Goal: Task Accomplishment & Management: Manage account settings

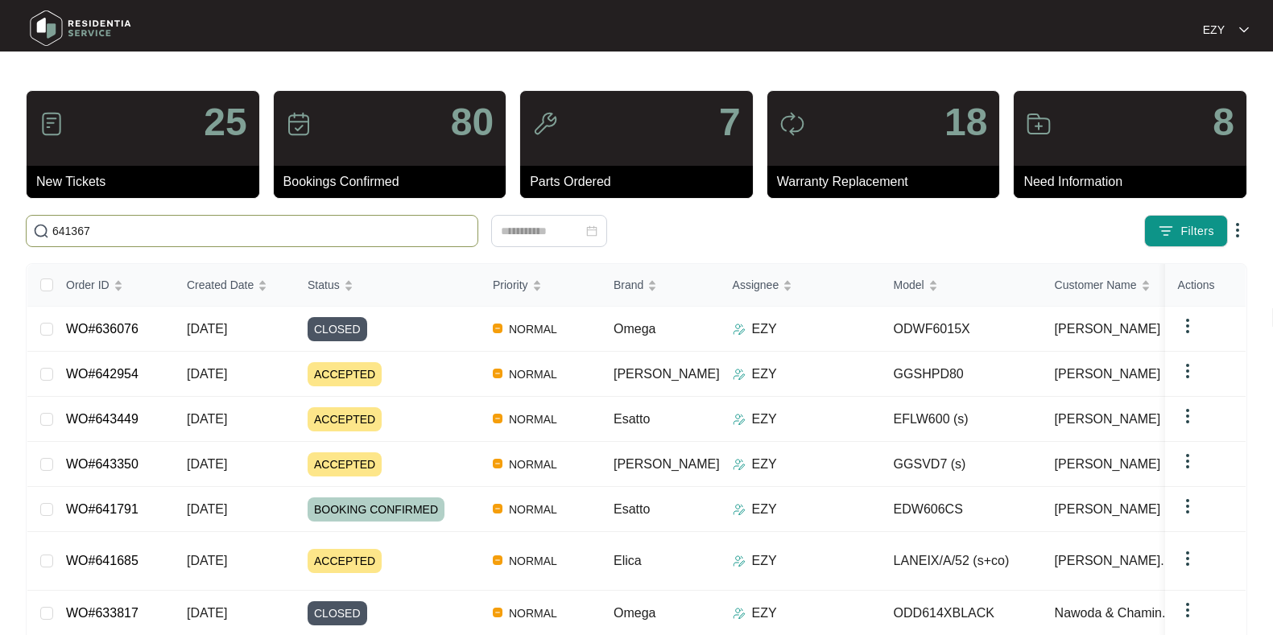
click at [258, 232] on input "641367" at bounding box center [261, 231] width 419 height 18
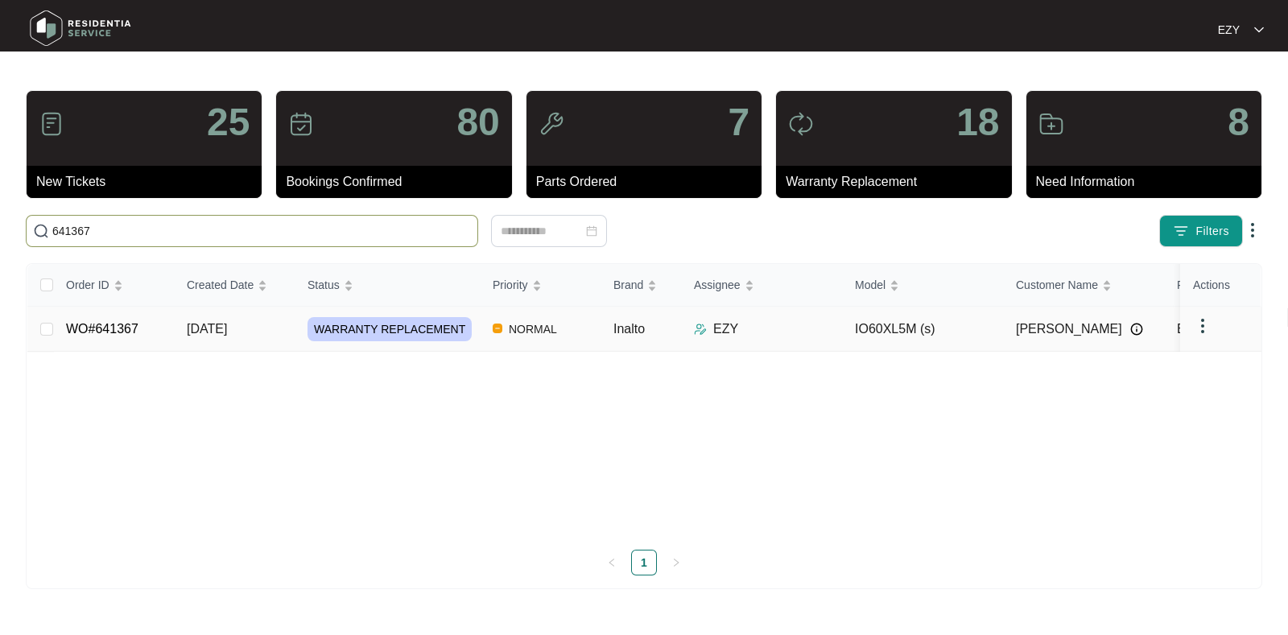
type input "641367"
click at [162, 328] on td "WO#641367" at bounding box center [113, 329] width 121 height 45
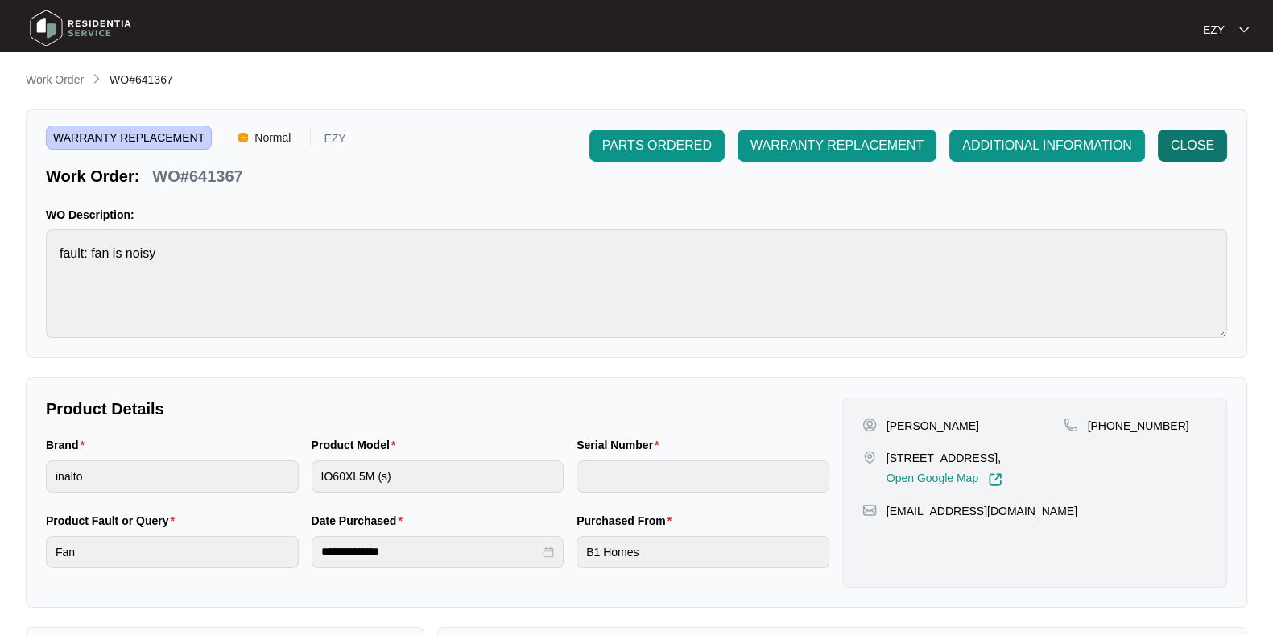
click at [1199, 136] on span "CLOSE" at bounding box center [1191, 145] width 43 height 19
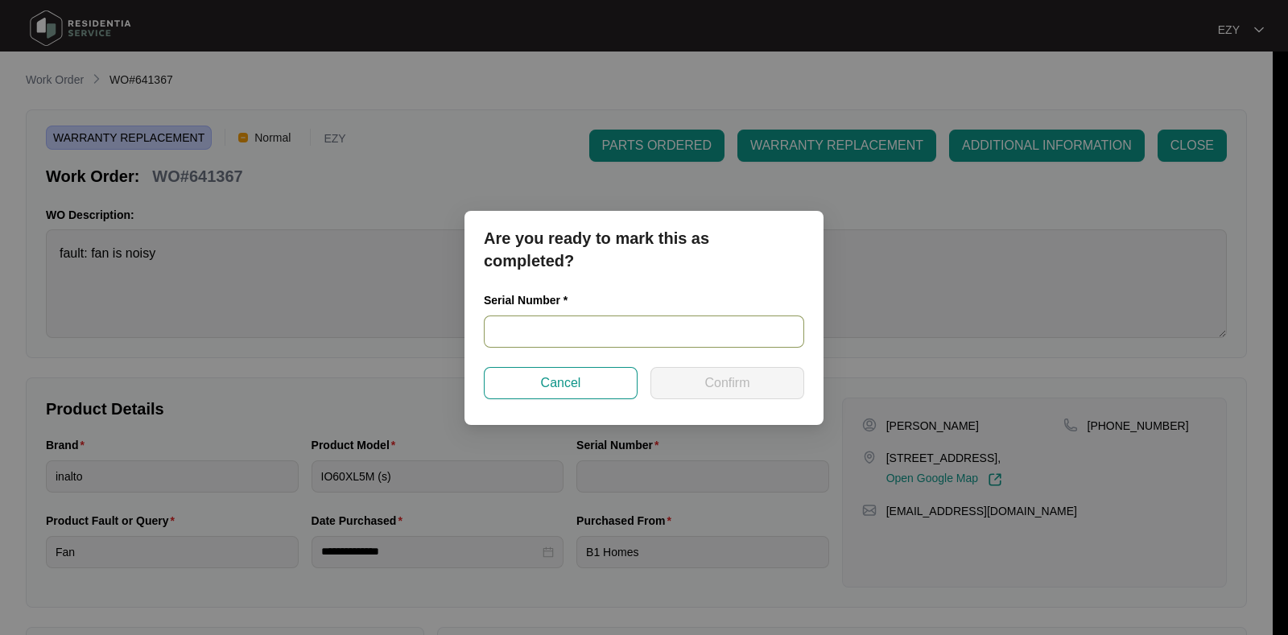
click at [724, 320] on input "text" at bounding box center [644, 332] width 320 height 32
paste input "91233400141"
type input "91233400141"
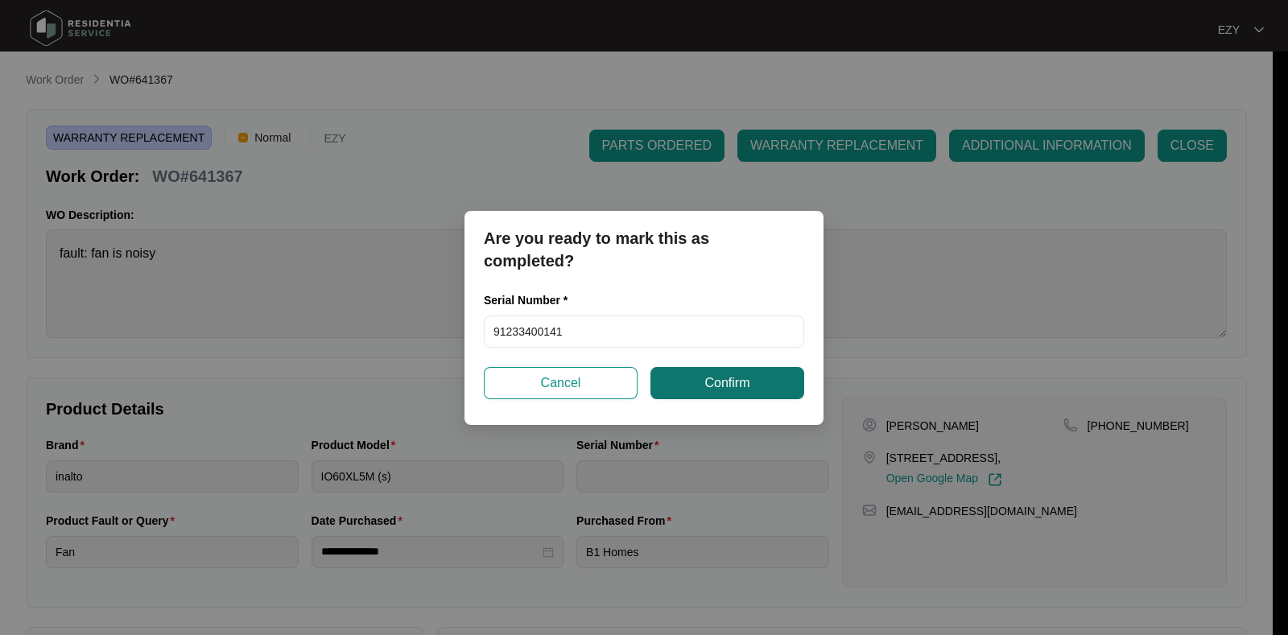
click at [761, 377] on button "Confirm" at bounding box center [727, 383] width 154 height 32
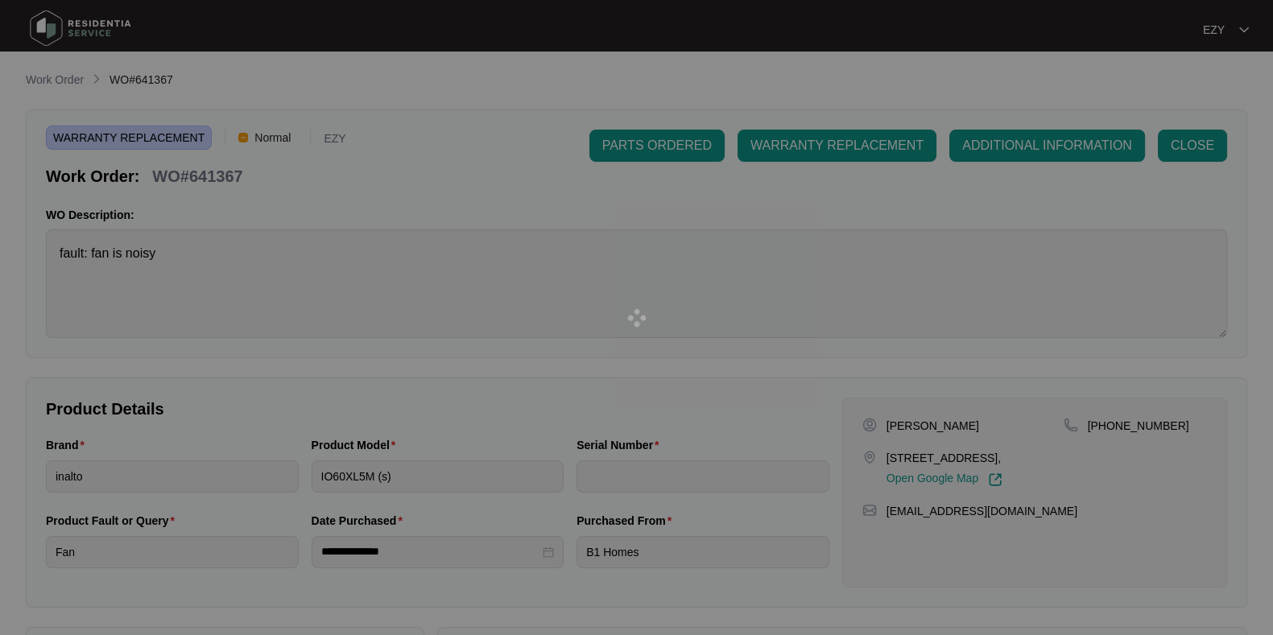
type input "91233400141"
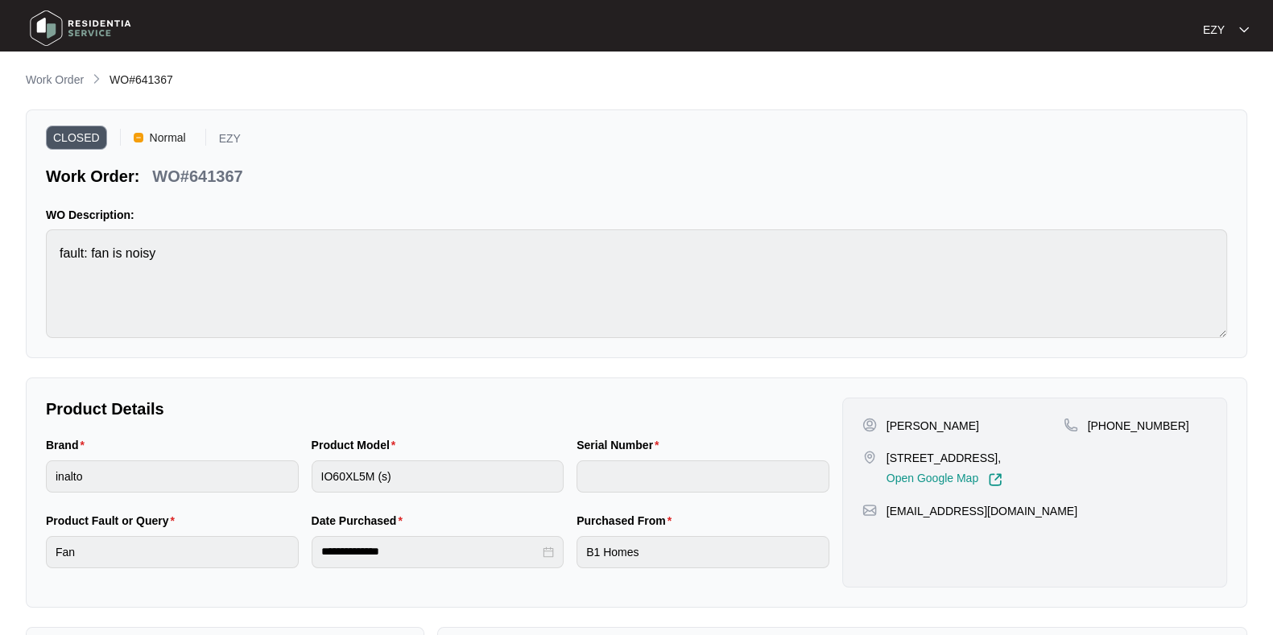
click at [36, 66] on main "**********" at bounding box center [636, 448] width 1273 height 896
click at [45, 75] on p "Work Order" at bounding box center [55, 80] width 58 height 16
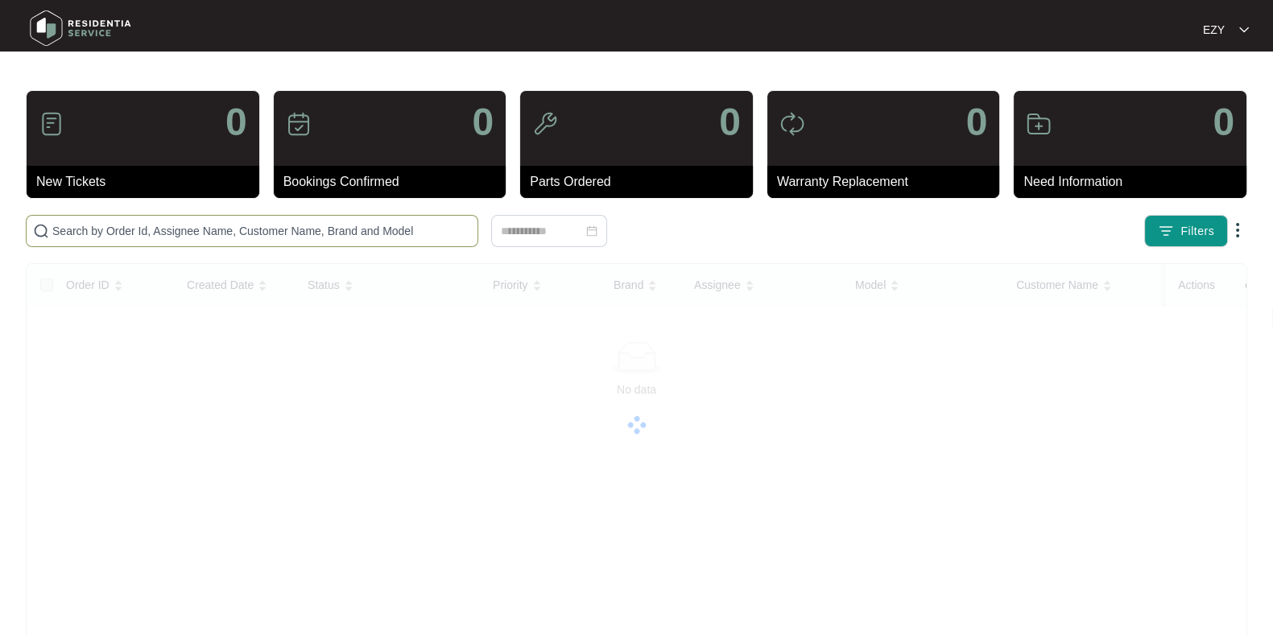
click at [306, 243] on span at bounding box center [252, 231] width 452 height 32
paste input "642100"
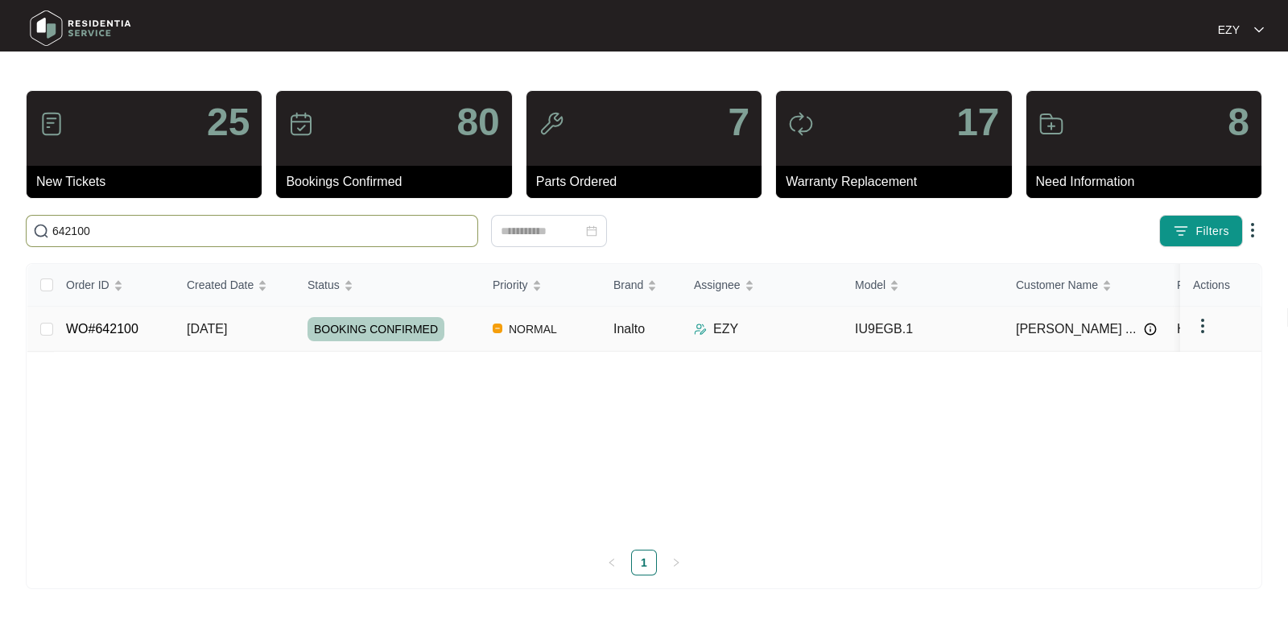
type input "642100"
click at [162, 330] on td "WO#642100" at bounding box center [113, 329] width 121 height 45
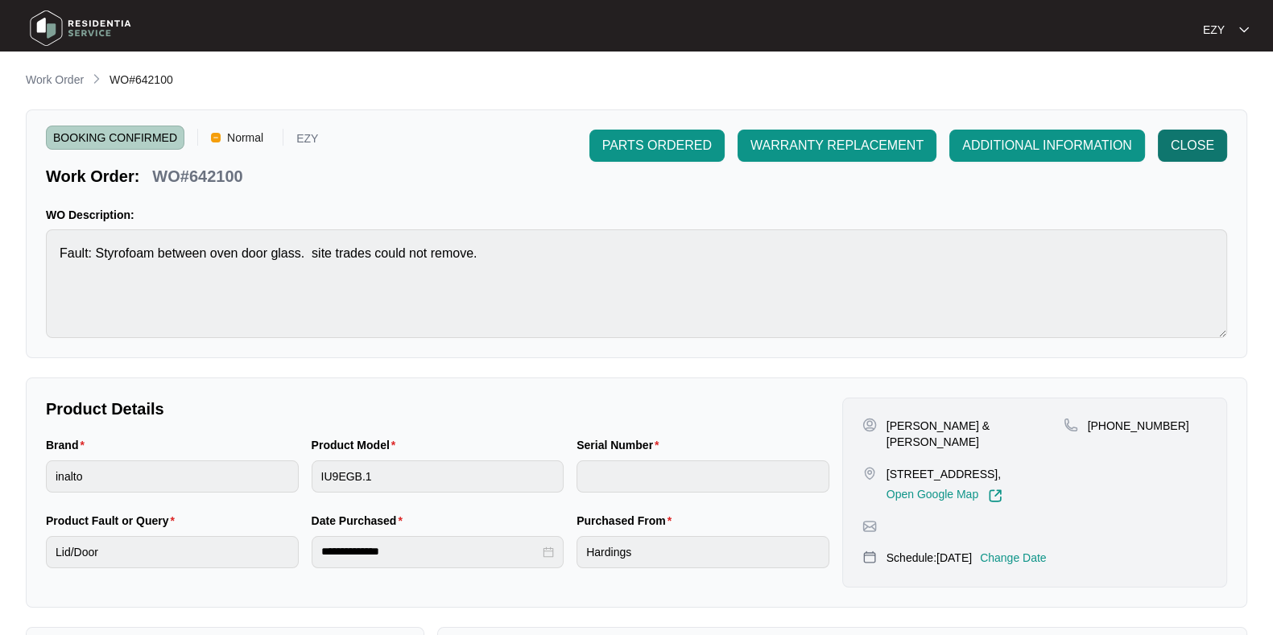
click at [1176, 158] on button "CLOSE" at bounding box center [1191, 146] width 69 height 32
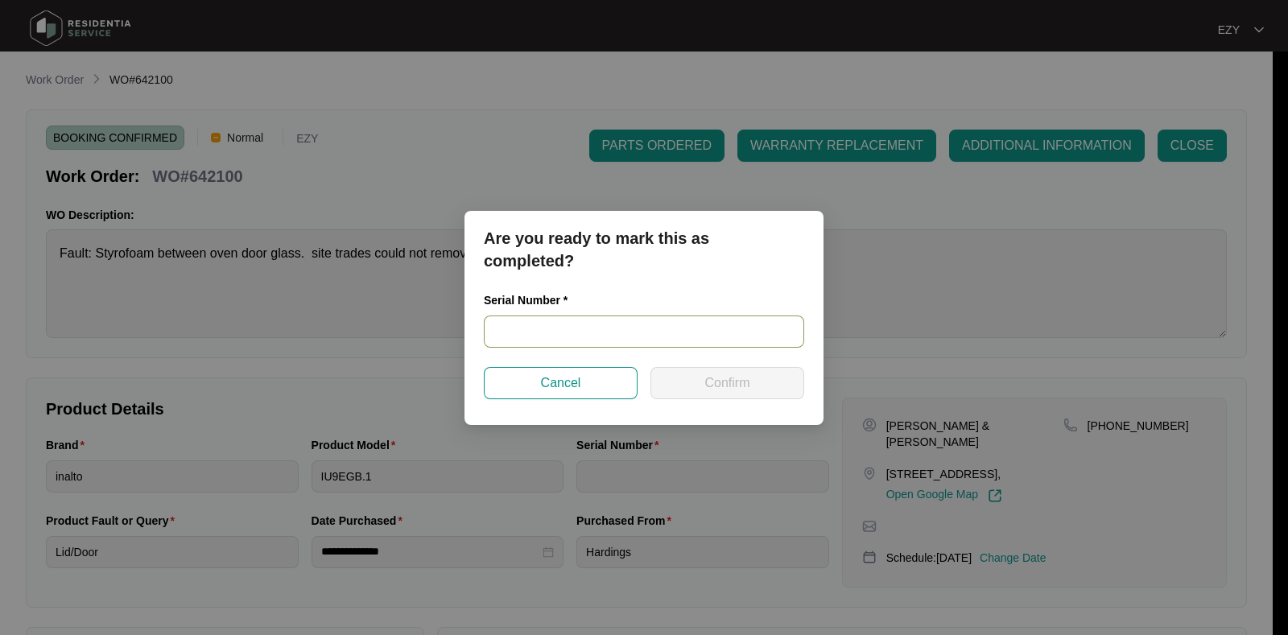
click at [641, 335] on input "text" at bounding box center [644, 332] width 320 height 32
paste input "2025020185"
type input "2025020185"
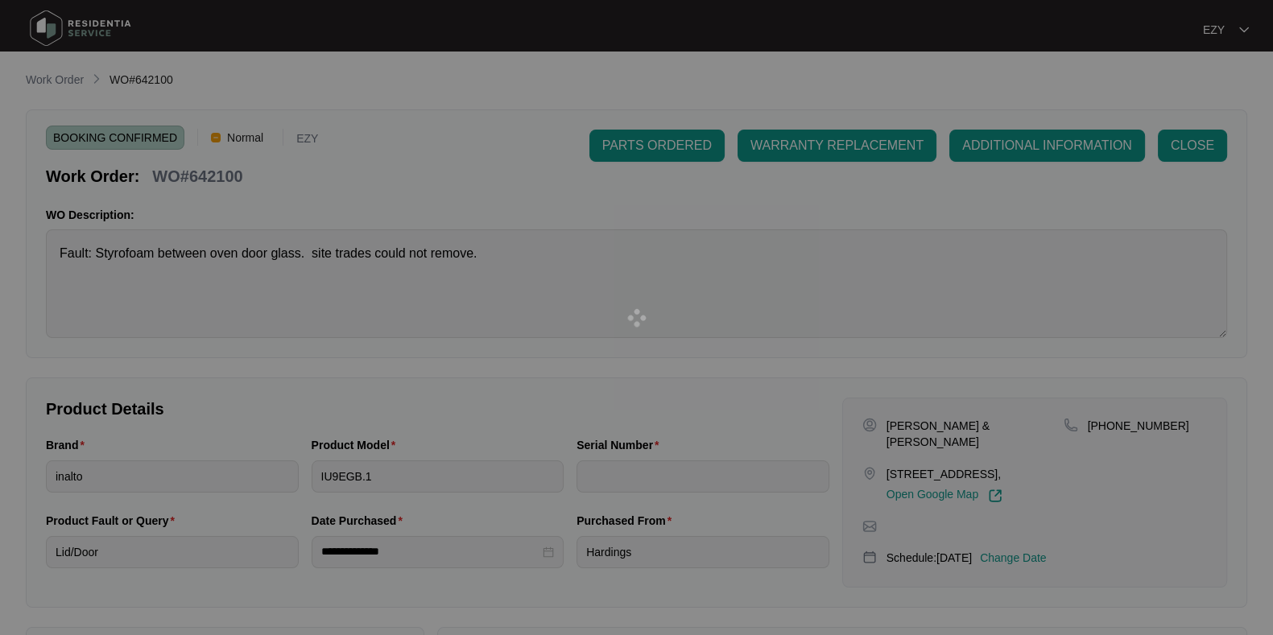
type input "2025020185"
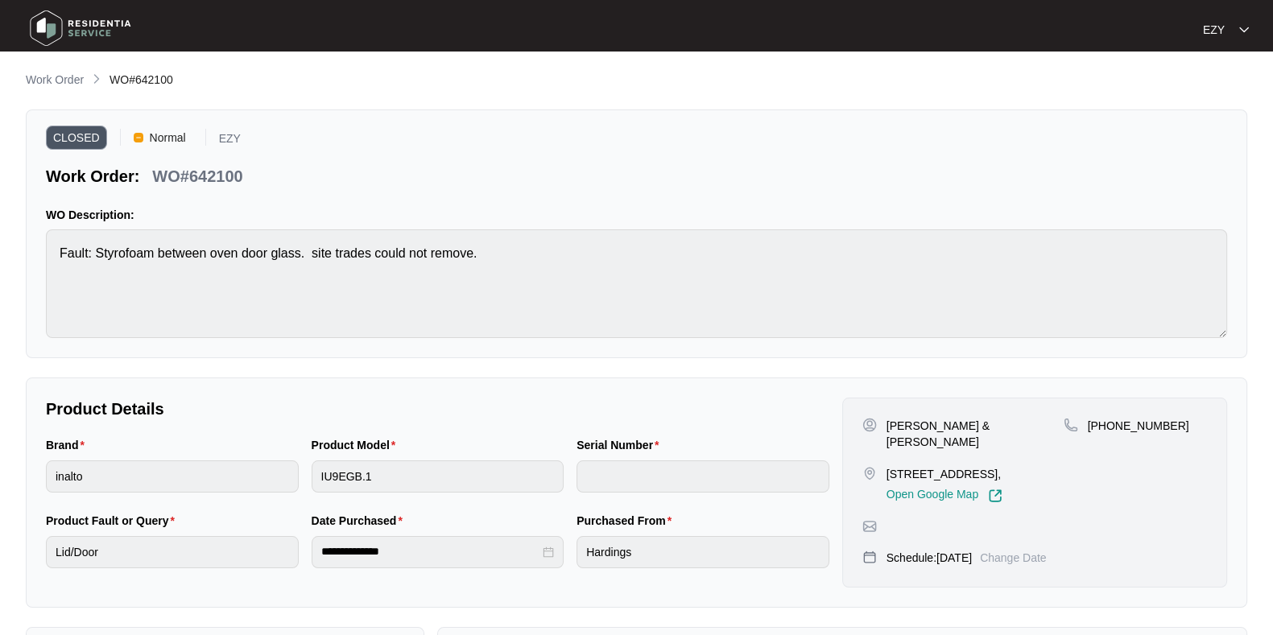
drag, startPoint x: 1058, startPoint y: 423, endPoint x: 887, endPoint y: 415, distance: 171.6
click at [887, 415] on div "[PERSON_NAME] & [PERSON_NAME] [STREET_ADDRESS], Open Google Map [PHONE_NUMBER] …" at bounding box center [1034, 493] width 385 height 190
copy p "[PERSON_NAME] & [PERSON_NAME]"
click at [55, 84] on p "Work Order" at bounding box center [55, 80] width 58 height 16
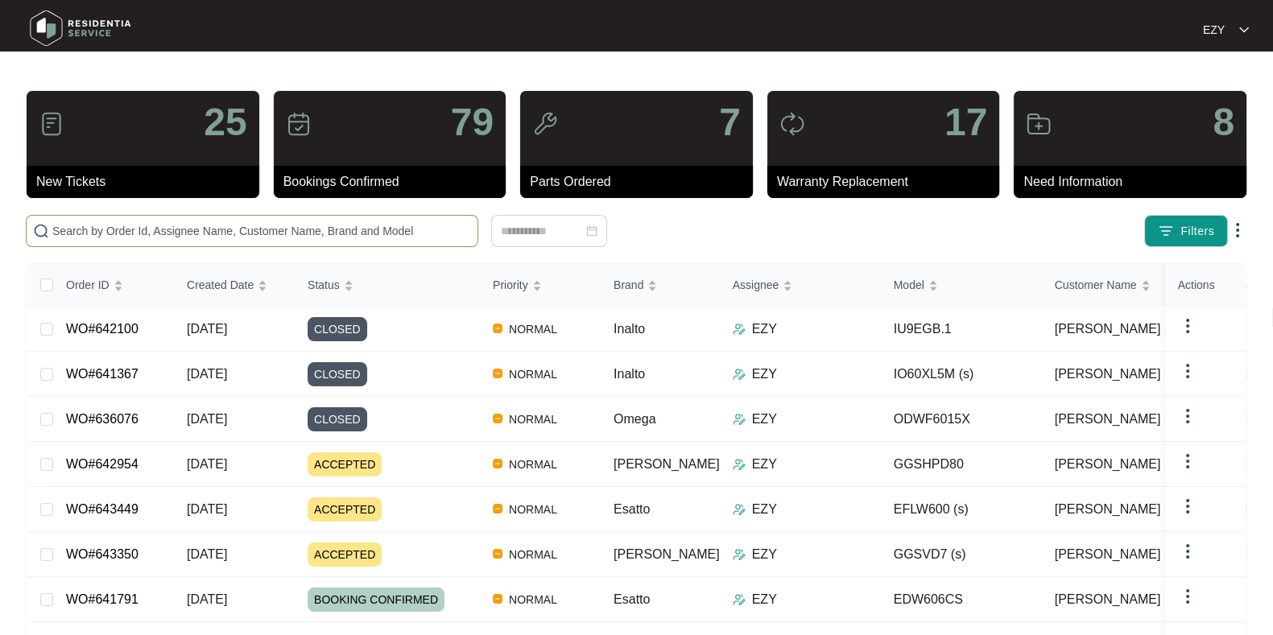
click at [283, 220] on span at bounding box center [252, 231] width 452 height 32
paste input "641381"
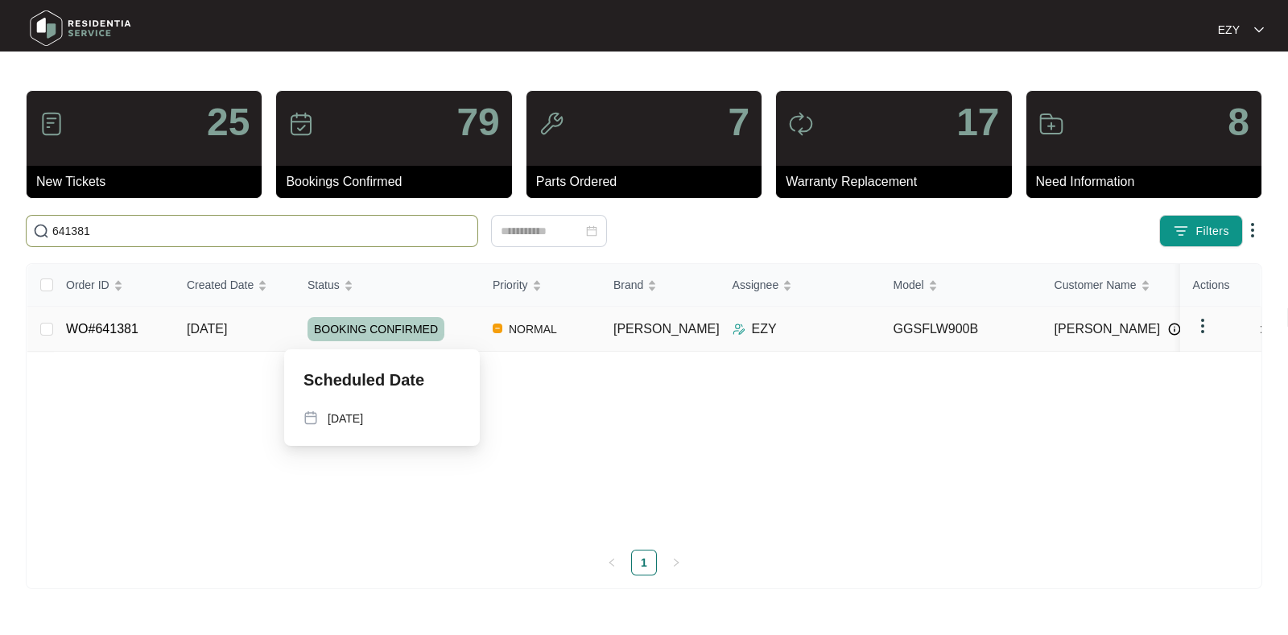
type input "641381"
click at [463, 333] on div "BOOKING CONFIRMED" at bounding box center [393, 329] width 172 height 24
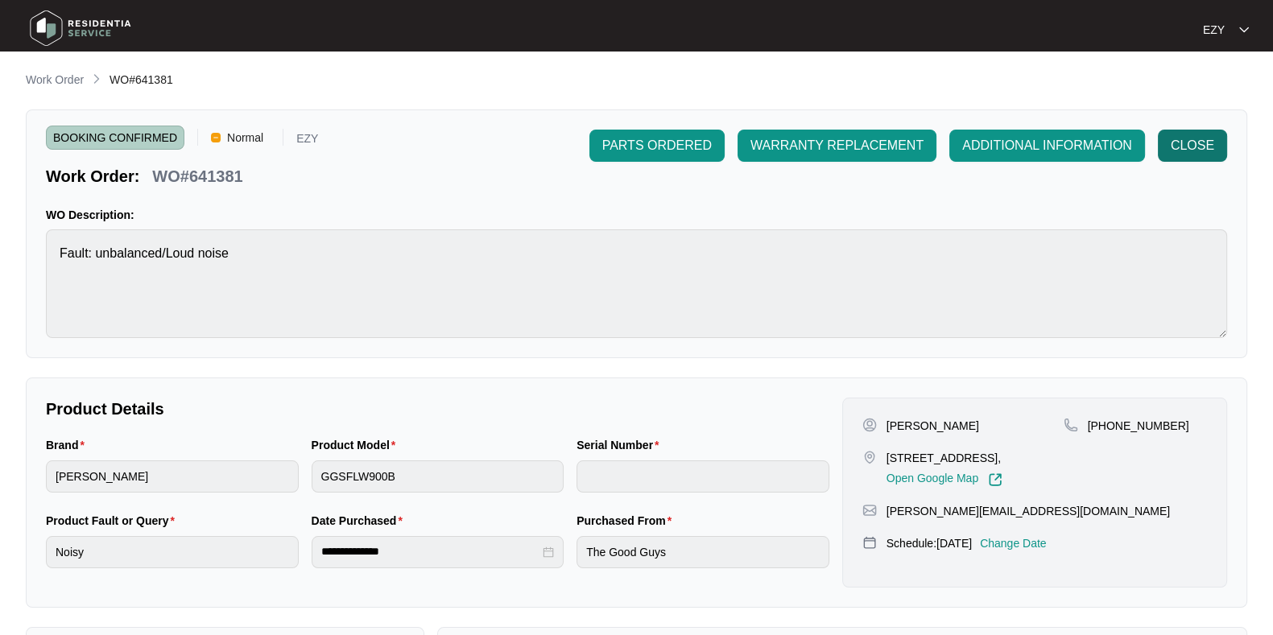
click at [1213, 141] on span "CLOSE" at bounding box center [1191, 145] width 43 height 19
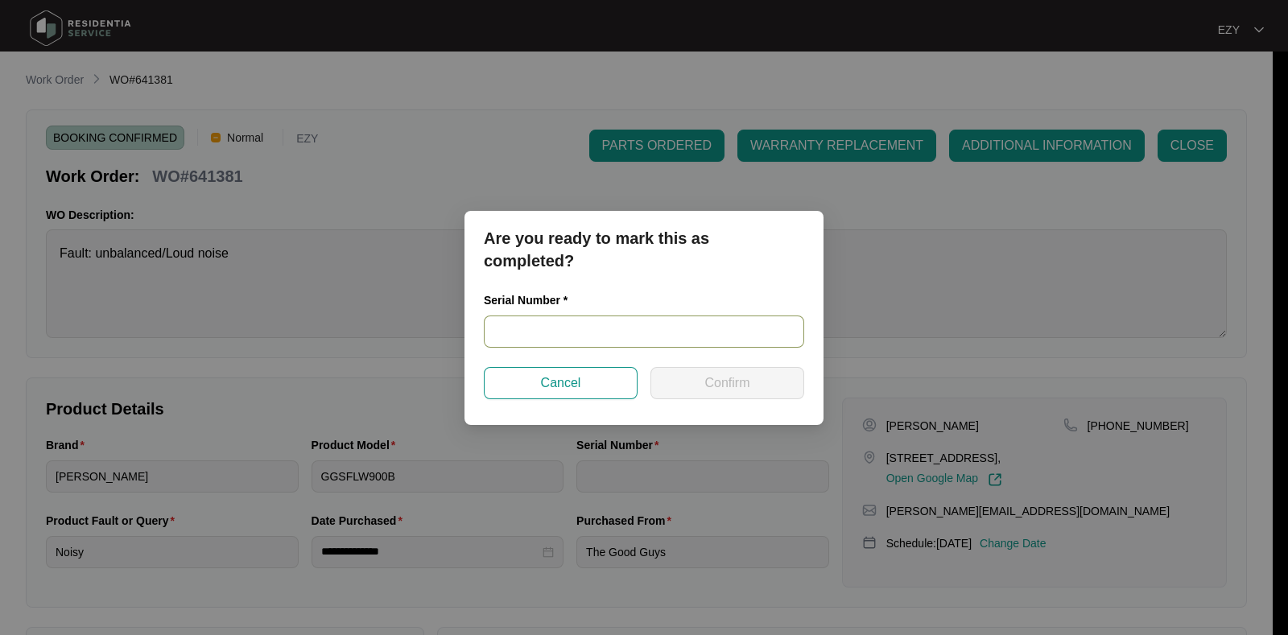
click at [675, 328] on input "text" at bounding box center [644, 332] width 320 height 32
paste input "540L99651013C225J00278"
type input "540L99651013C225J00278"
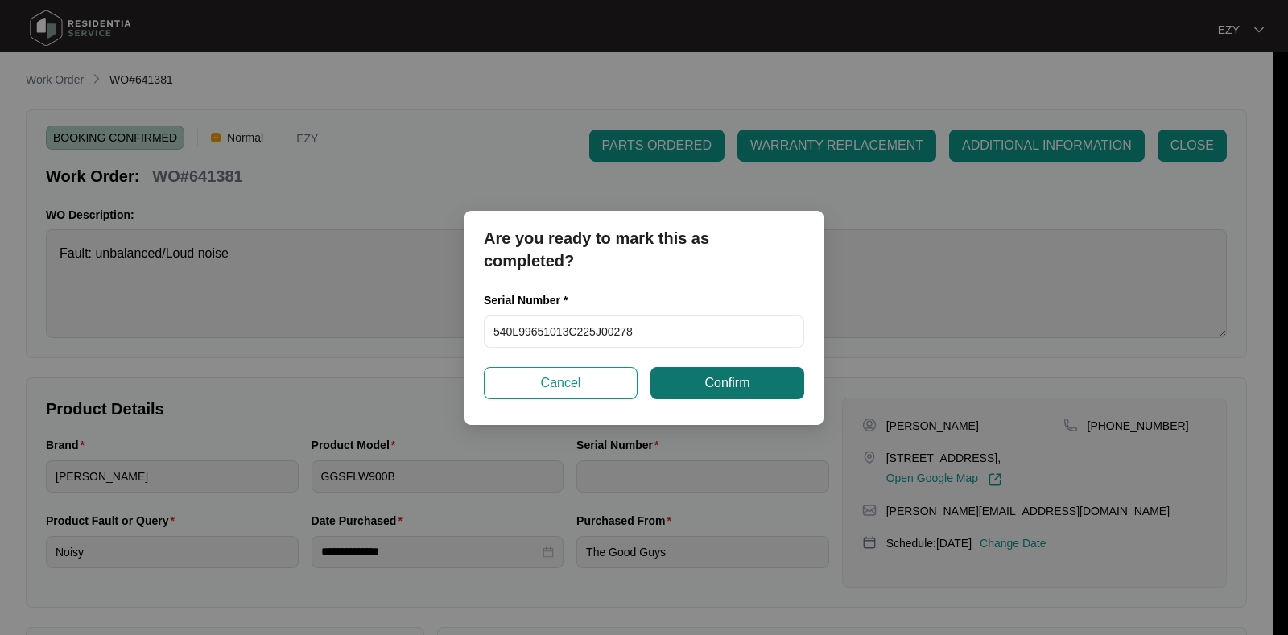
click at [747, 394] on button "Confirm" at bounding box center [727, 383] width 154 height 32
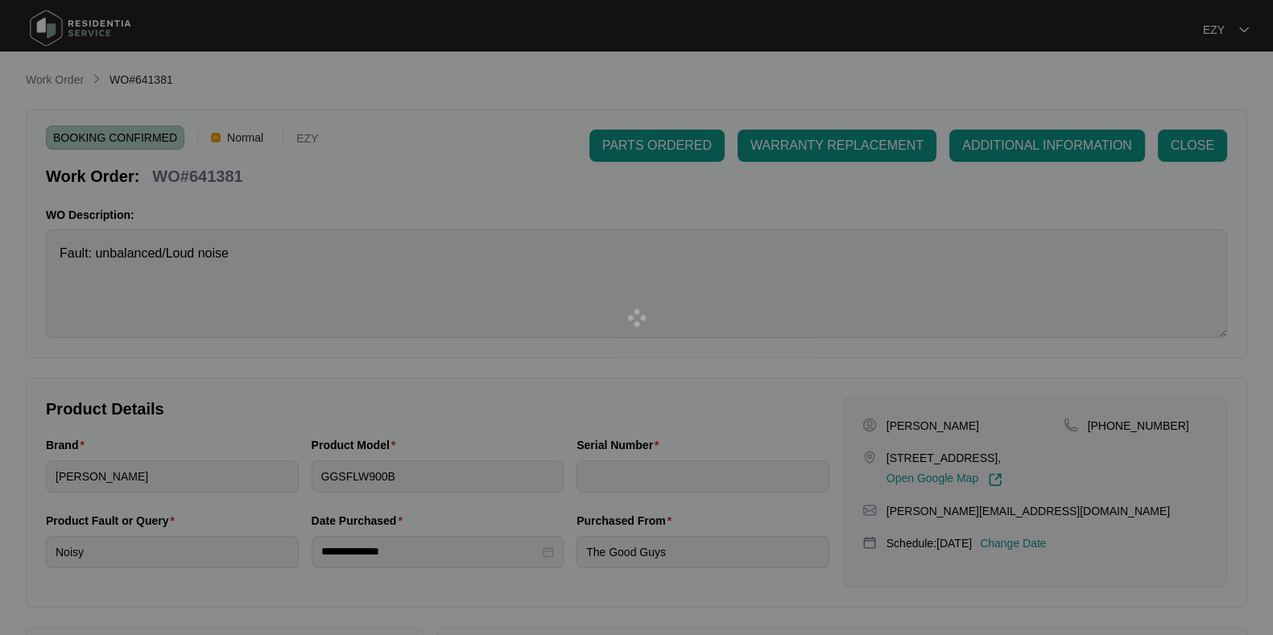
type input "540L99651013C225J00278"
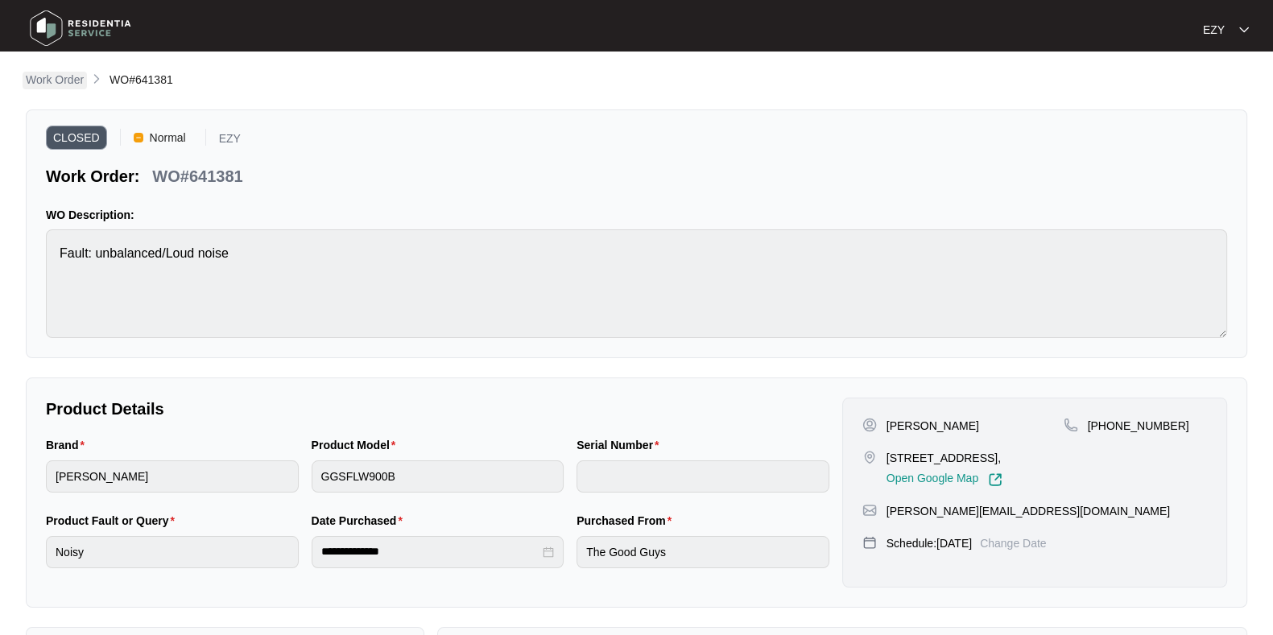
click at [59, 76] on p "Work Order" at bounding box center [55, 80] width 58 height 16
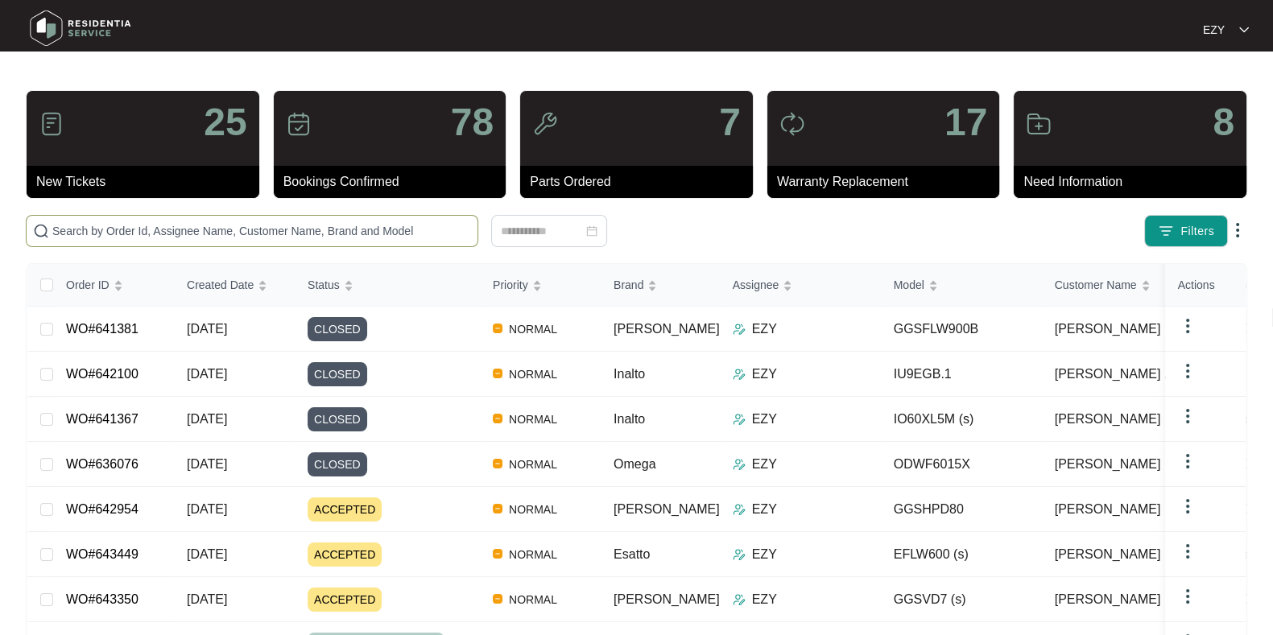
click at [282, 233] on input "text" at bounding box center [261, 231] width 419 height 18
paste input "641870"
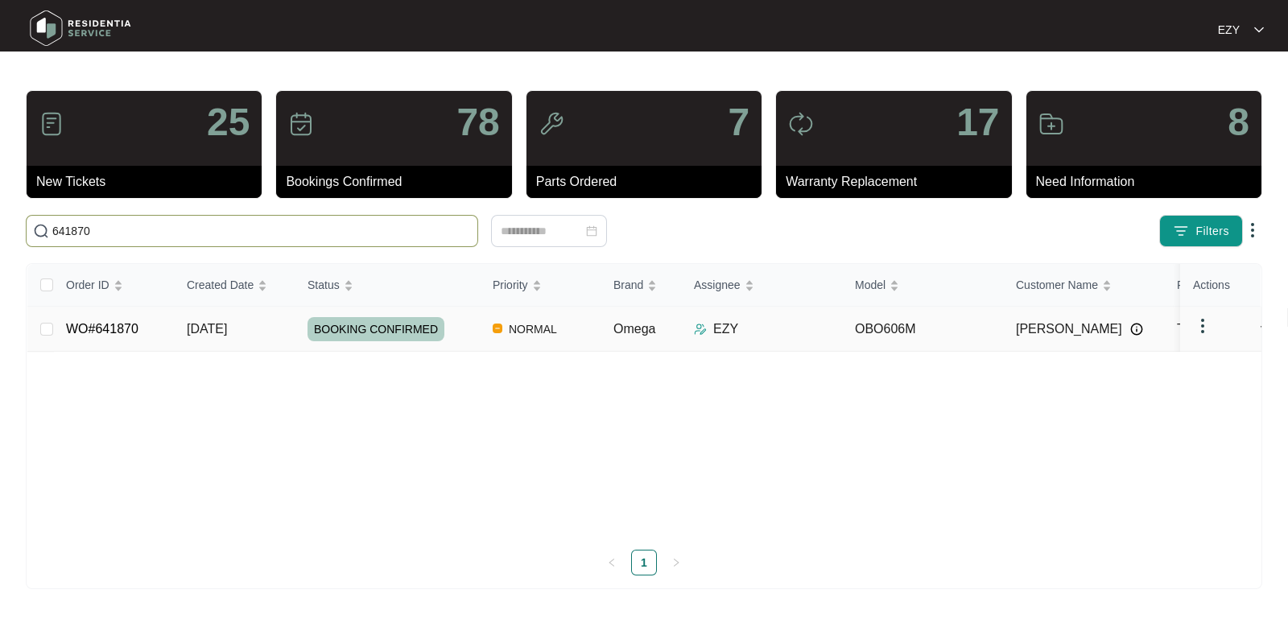
type input "641870"
click at [266, 331] on td "[DATE]" at bounding box center [234, 329] width 121 height 45
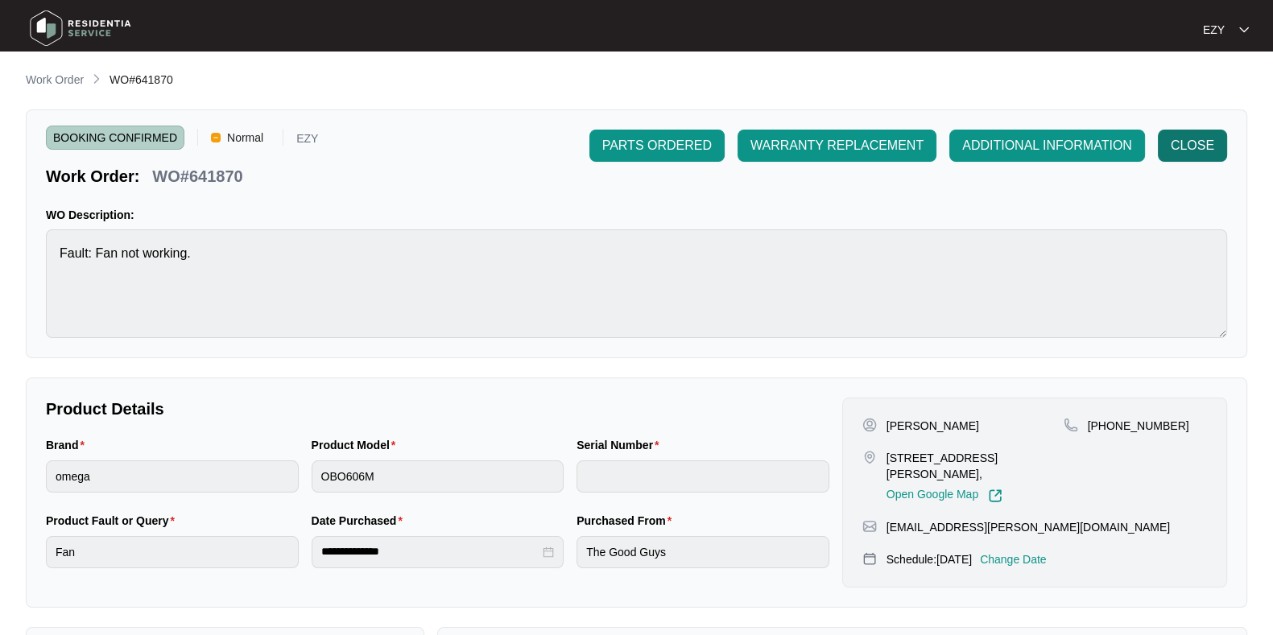
click at [1185, 161] on button "CLOSE" at bounding box center [1191, 146] width 69 height 32
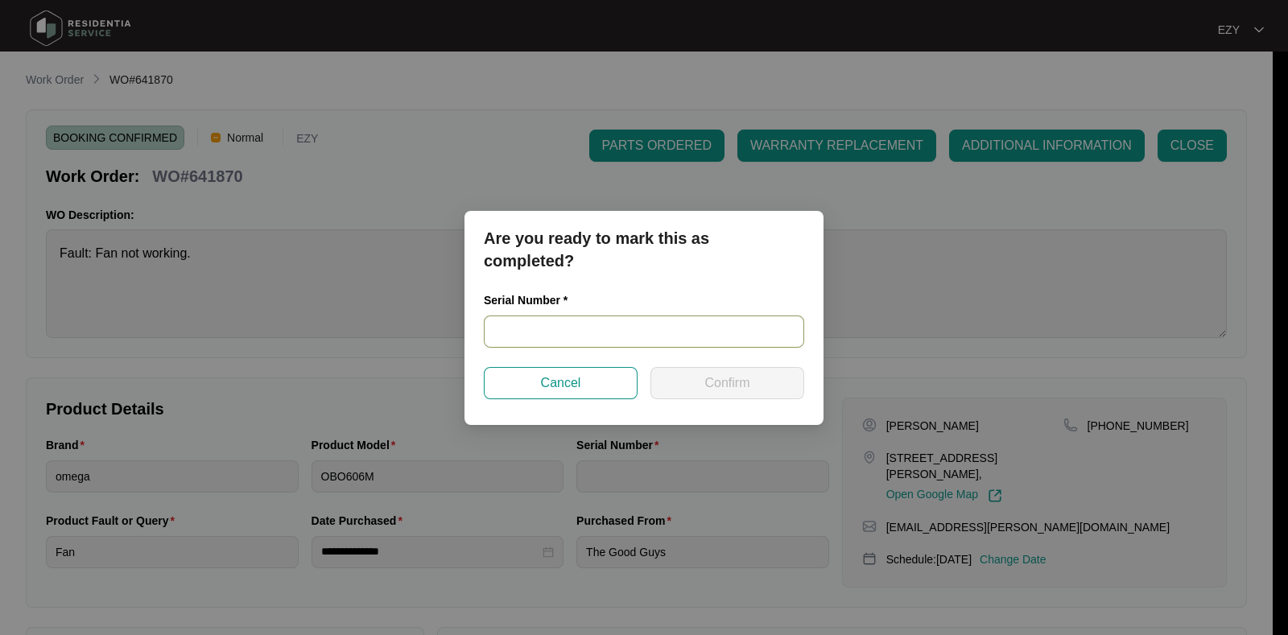
click at [713, 343] on input "text" at bounding box center [644, 332] width 320 height 32
paste input "968081824090626"
type input "968081824090626"
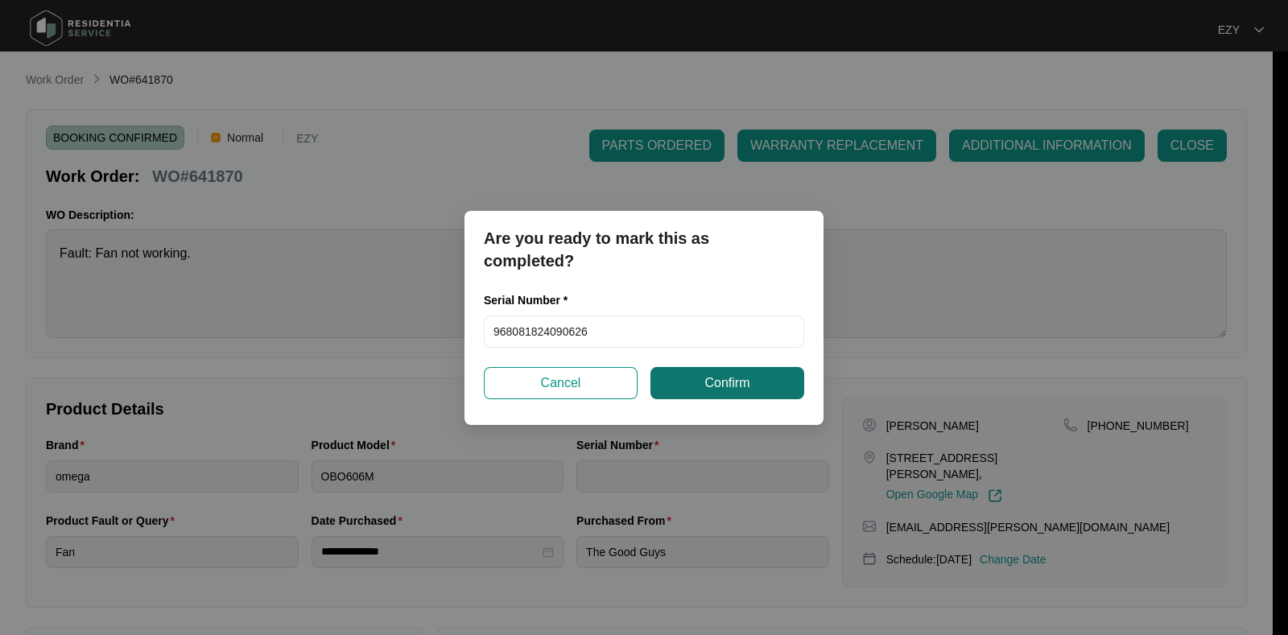
click at [733, 386] on span "Confirm" at bounding box center [726, 382] width 45 height 19
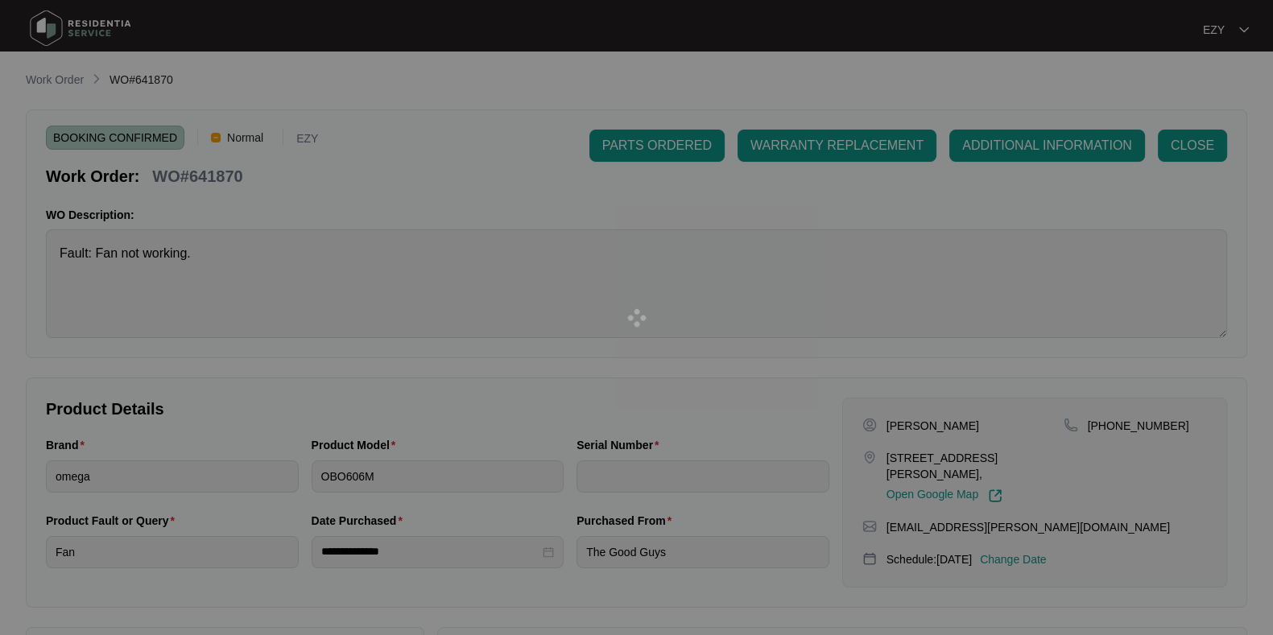
type input "968081824090626"
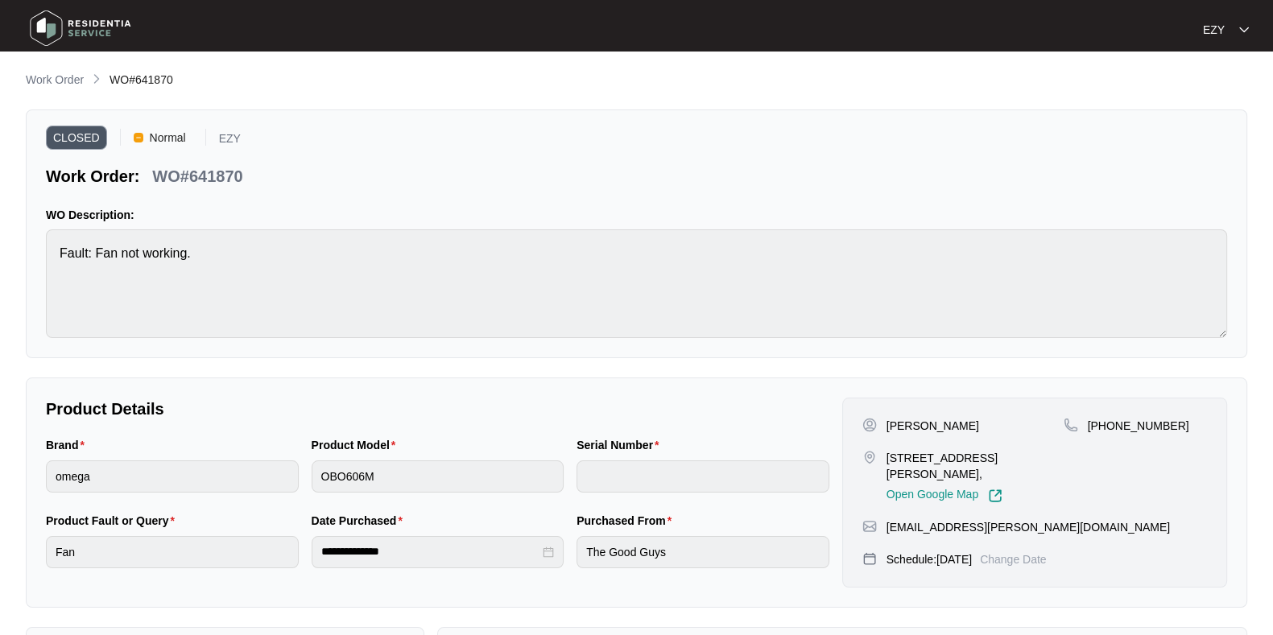
click at [46, 71] on li "Work Order" at bounding box center [55, 80] width 58 height 19
click at [50, 78] on p "Work Order" at bounding box center [55, 80] width 58 height 16
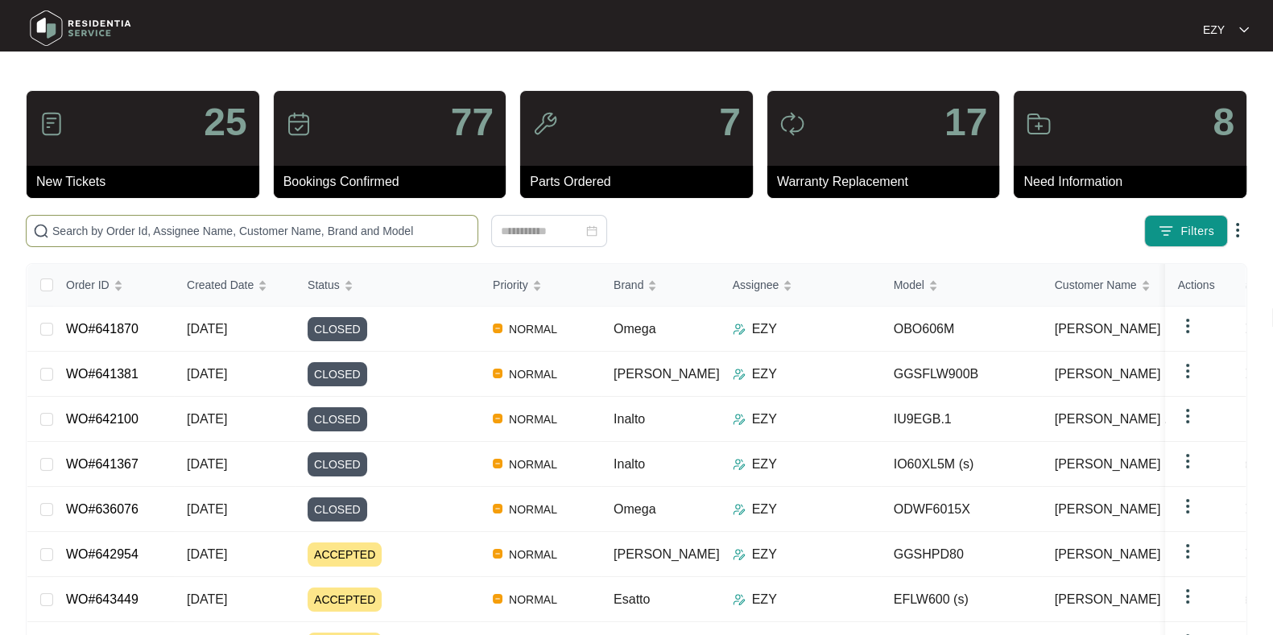
click at [321, 237] on input "text" at bounding box center [261, 231] width 419 height 18
paste input "641619"
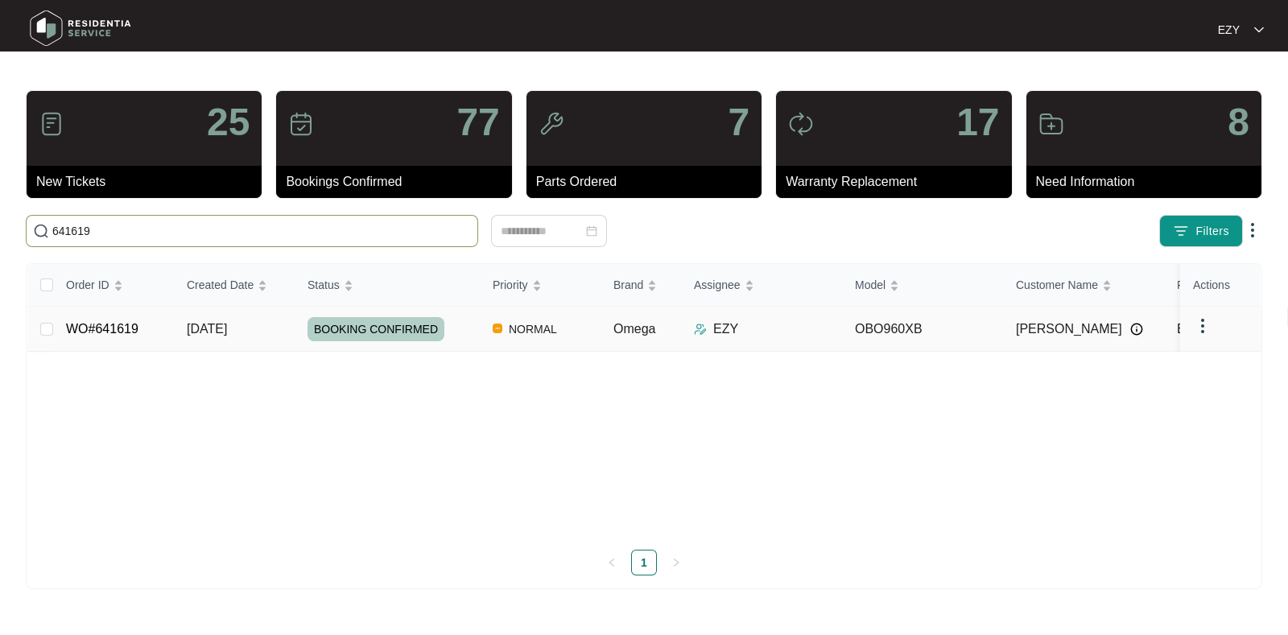
type input "641619"
click at [162, 333] on td "WO#641619" at bounding box center [113, 329] width 121 height 45
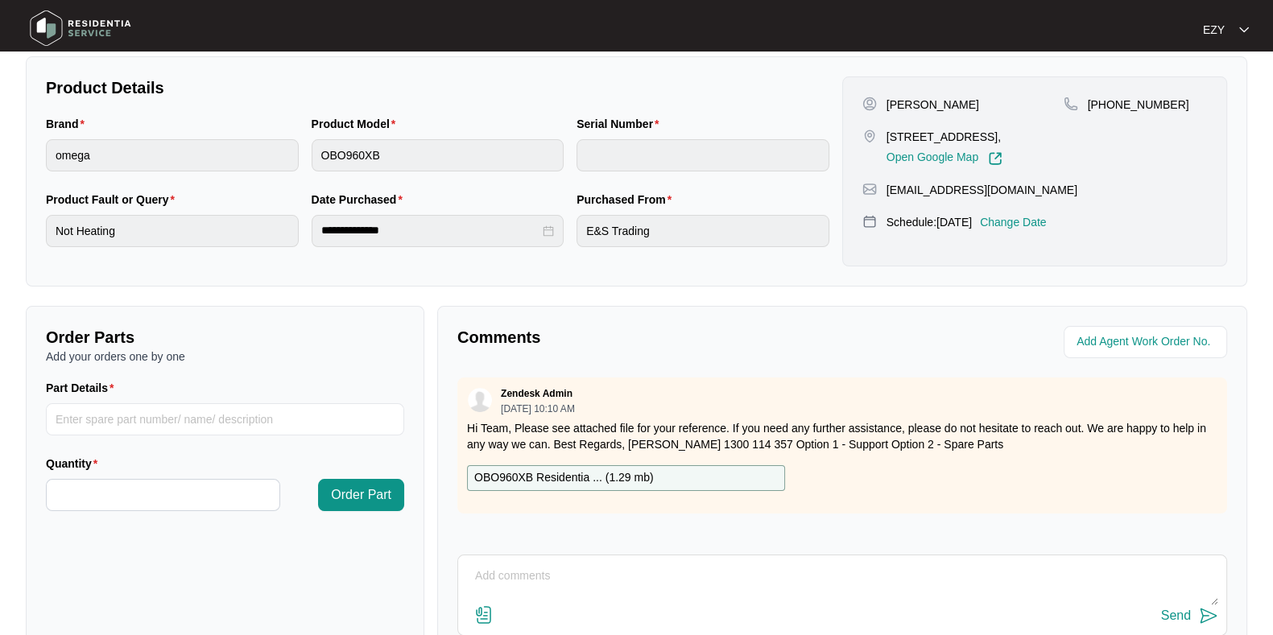
scroll to position [431, 0]
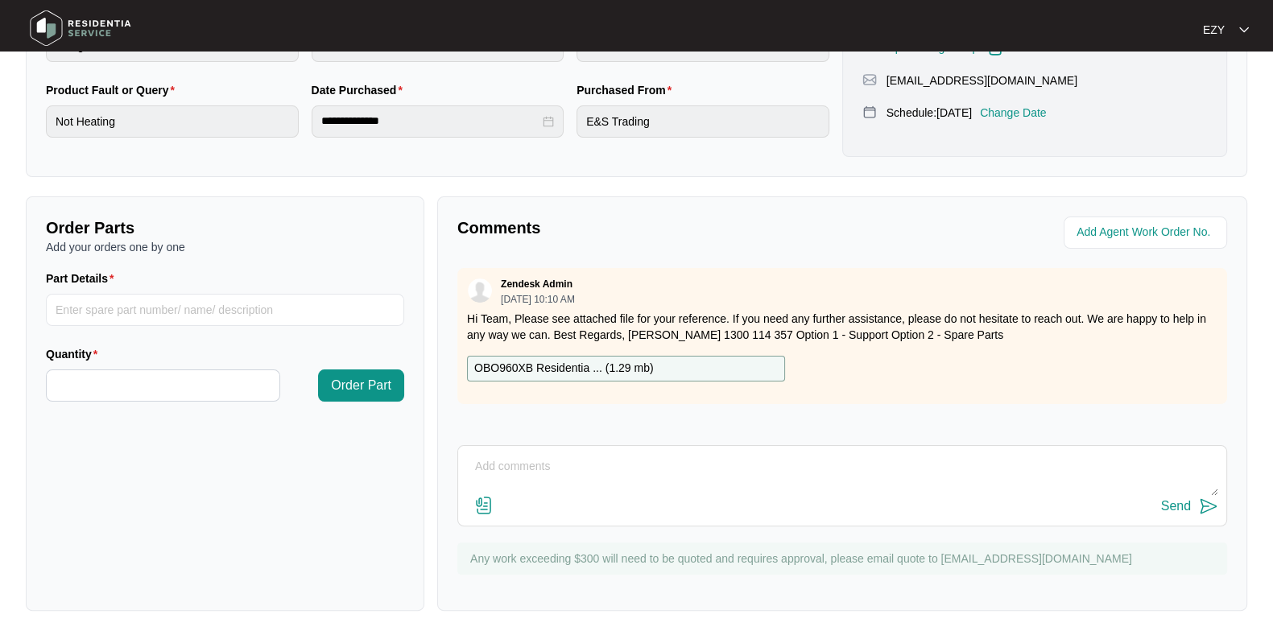
click at [525, 455] on textarea at bounding box center [842, 475] width 752 height 42
paste textarea "Checked and confirmed fault, none of the heat settings work only cooling fan tu…"
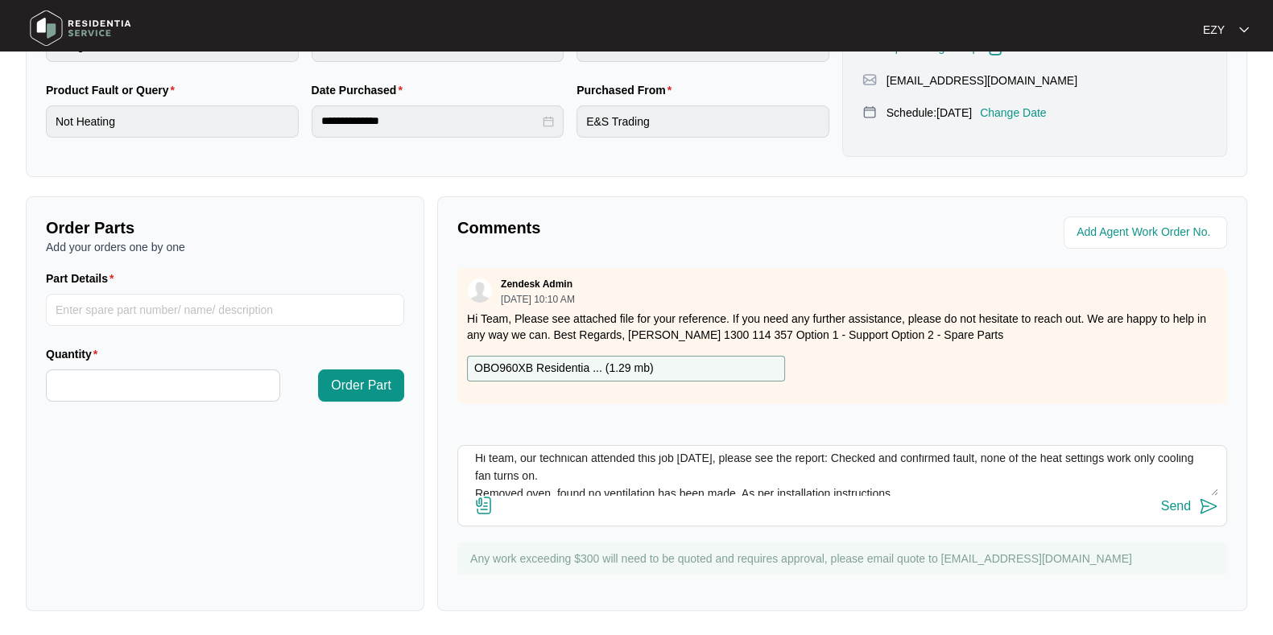
scroll to position [16, 0]
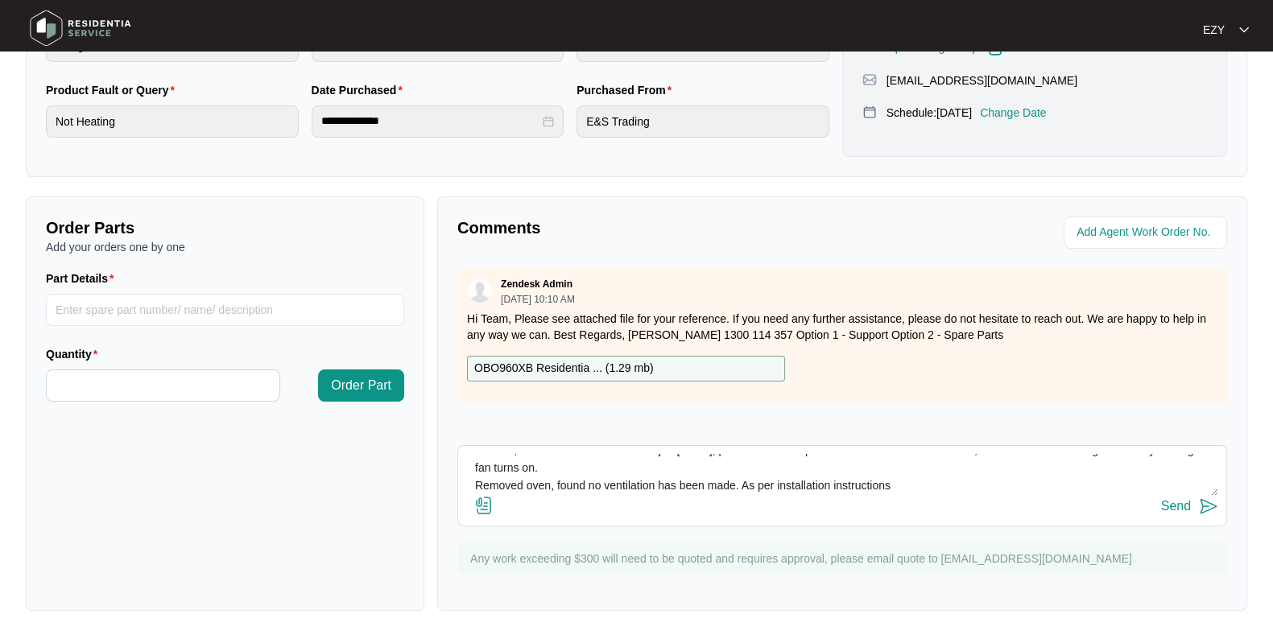
click at [471, 477] on textarea "Hi team, our technican attended this job [DATE], please see the report: Checked…" at bounding box center [842, 475] width 752 height 42
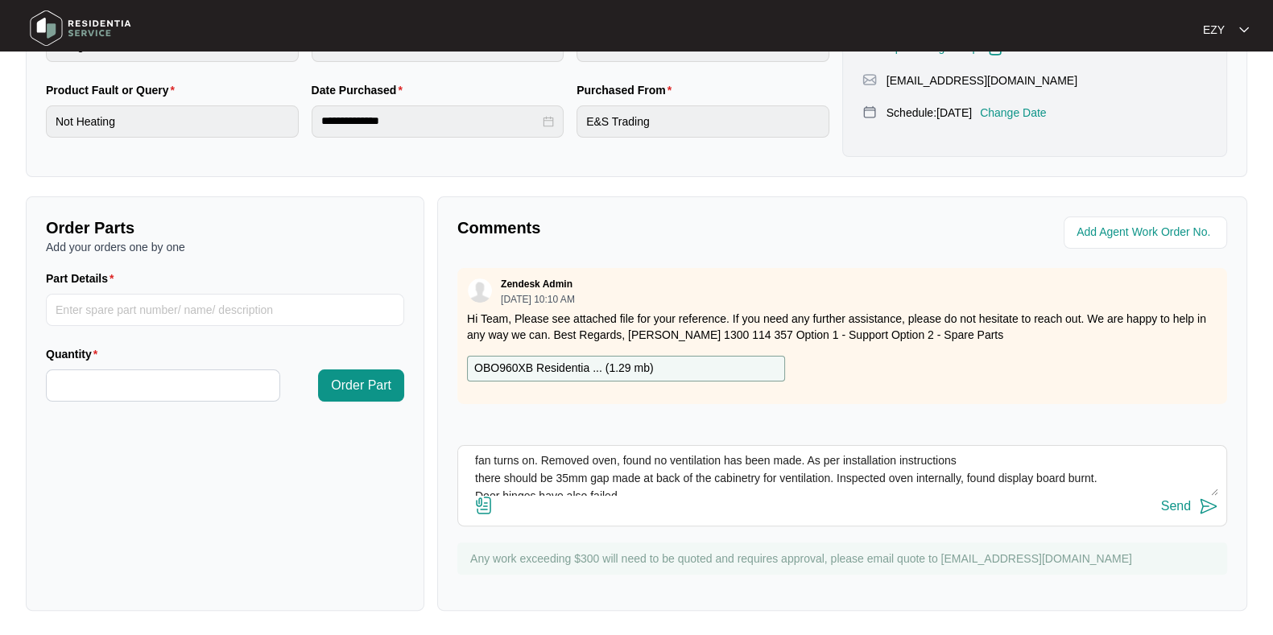
scroll to position [25, 0]
click at [472, 472] on textarea "Hi team, our technican attended this job [DATE], please see the report: Checked…" at bounding box center [842, 475] width 752 height 42
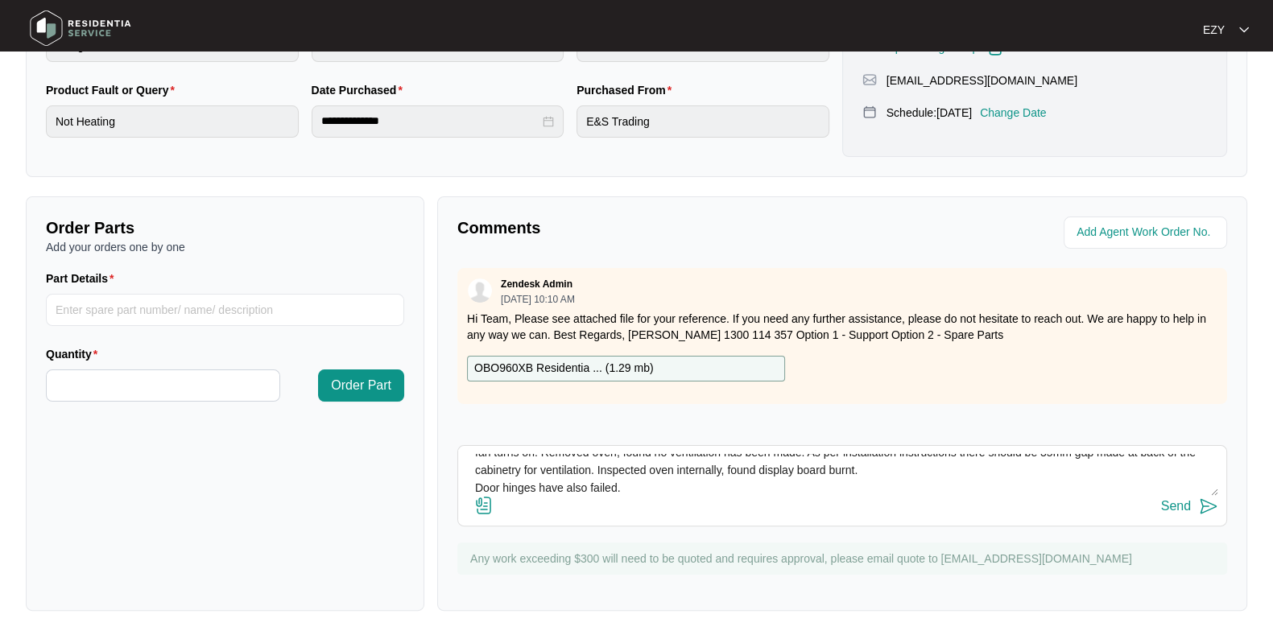
scroll to position [33, 0]
click at [468, 485] on textarea "Hi team, our technican attended this job [DATE], please see the report: Checked…" at bounding box center [842, 475] width 752 height 42
click at [472, 493] on textarea "Hi team, our technican attended this job [DATE], please see the report: Checked…" at bounding box center [842, 475] width 752 height 42
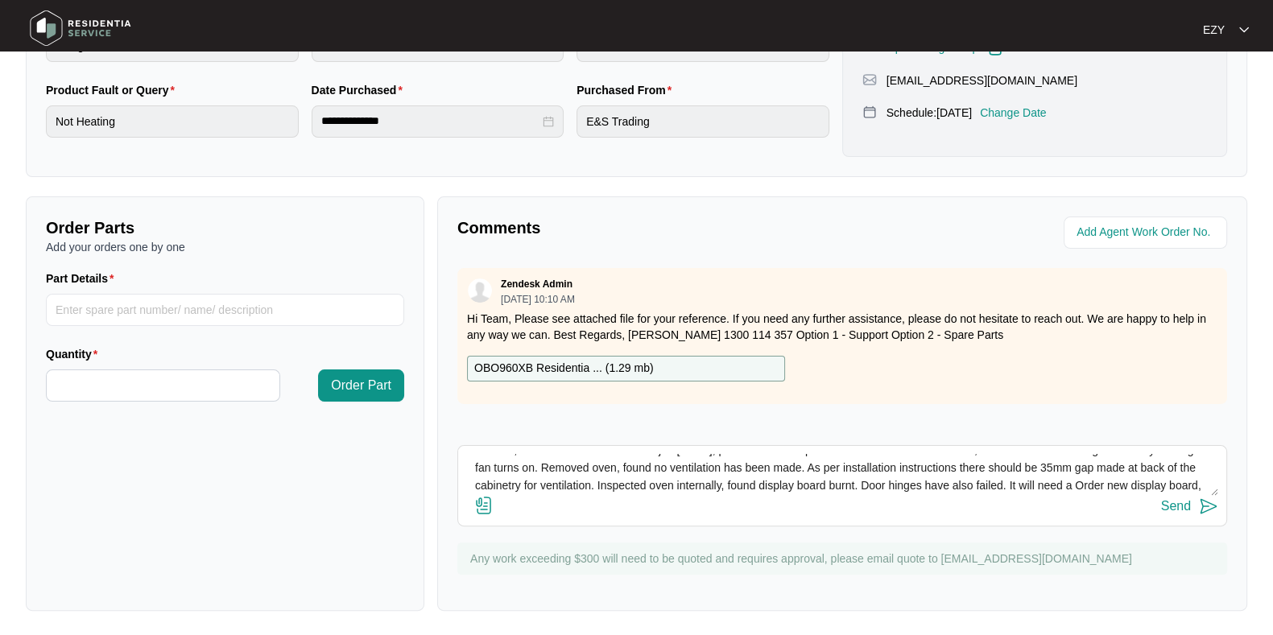
click at [1155, 489] on textarea "Hi team, our technican attended this job [DATE], please see the report: Checked…" at bounding box center [842, 475] width 752 height 42
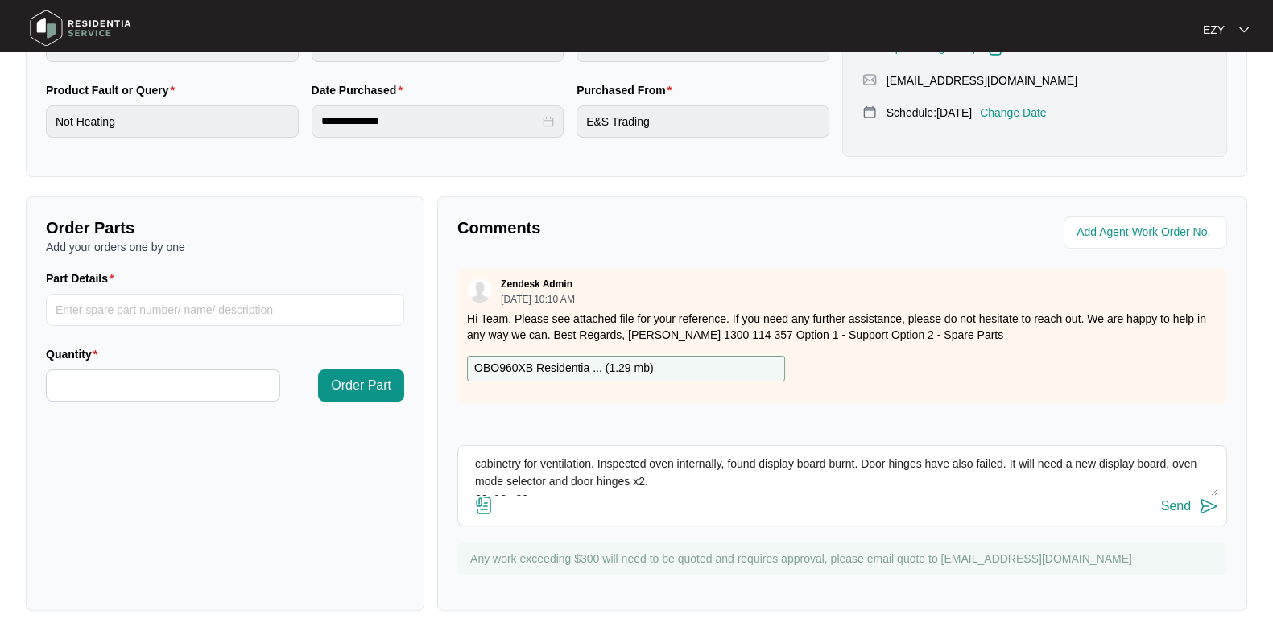
scroll to position [52, 0]
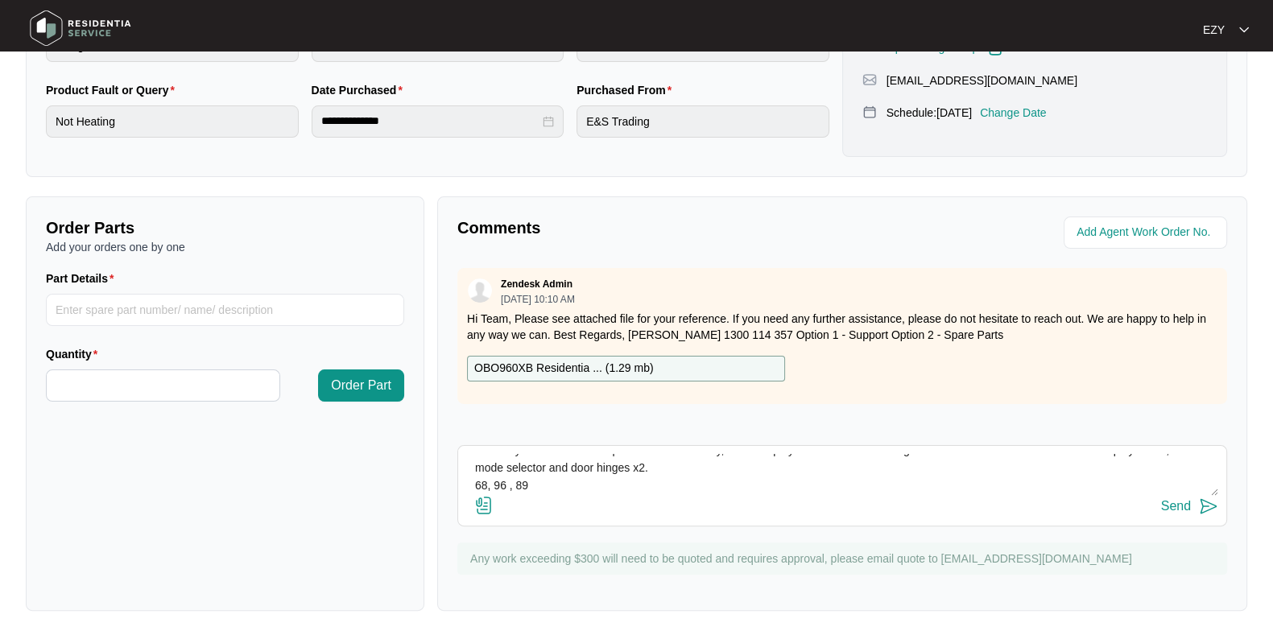
click at [474, 479] on textarea "Hi team, our technican attended this job [DATE], please see the report: Checked…" at bounding box center [842, 475] width 752 height 42
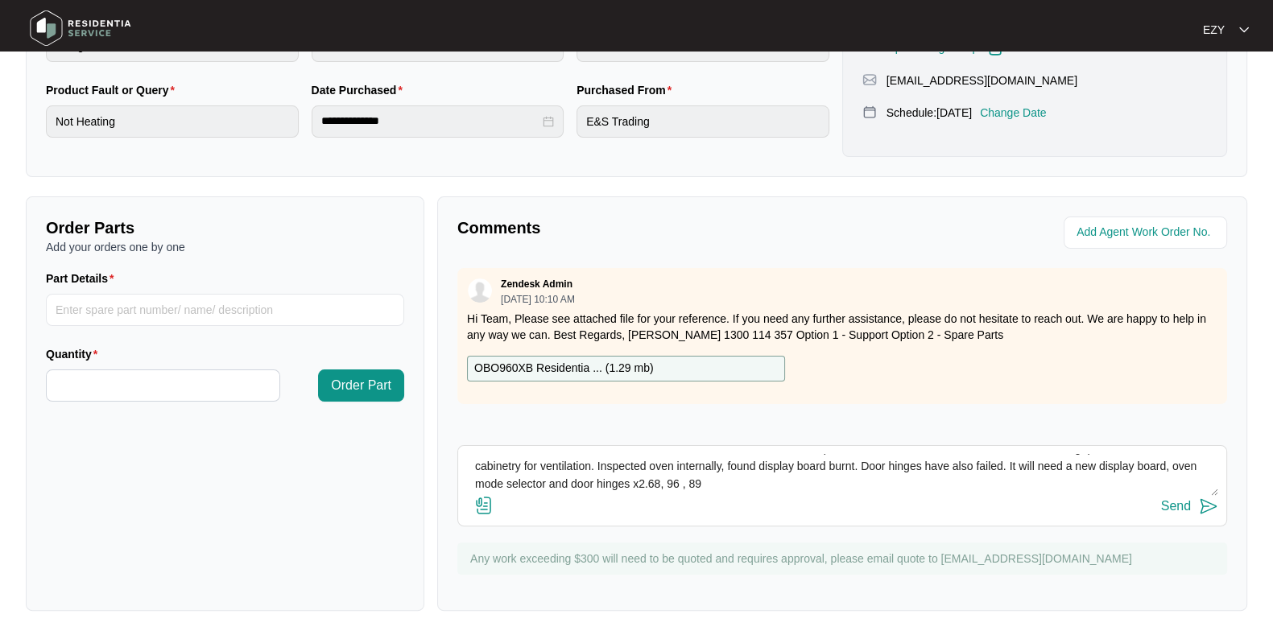
scroll to position [34, 0]
click at [856, 485] on textarea "Hi team, our technican attended this job [DATE], please see the report: Checked…" at bounding box center [842, 475] width 752 height 42
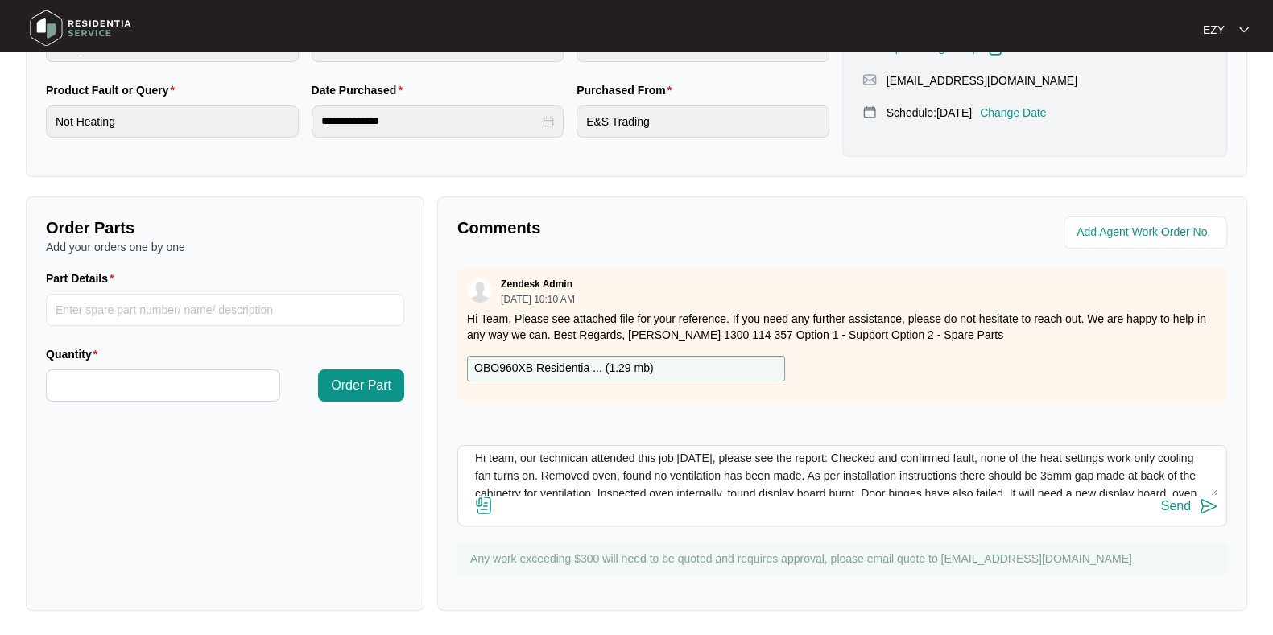
scroll to position [0, 0]
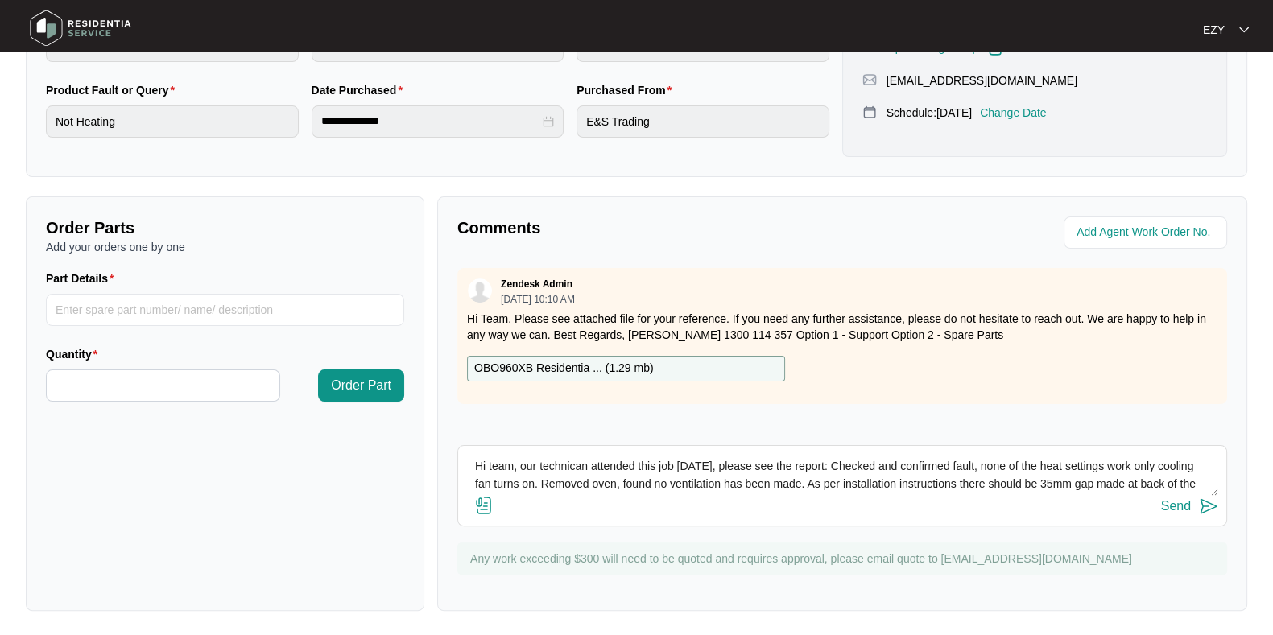
click at [569, 456] on textarea "Hi team, our technican attended this job [DATE], please see the report: Checked…" at bounding box center [842, 475] width 752 height 42
click at [567, 456] on textarea "Hi team, our technican attended this job [DATE], please see the report: Checked…" at bounding box center [842, 475] width 752 height 42
type textarea "Hi team, our technician attended this job [DATE], please see the report: Checke…"
click at [1170, 501] on div "Send" at bounding box center [1176, 506] width 30 height 14
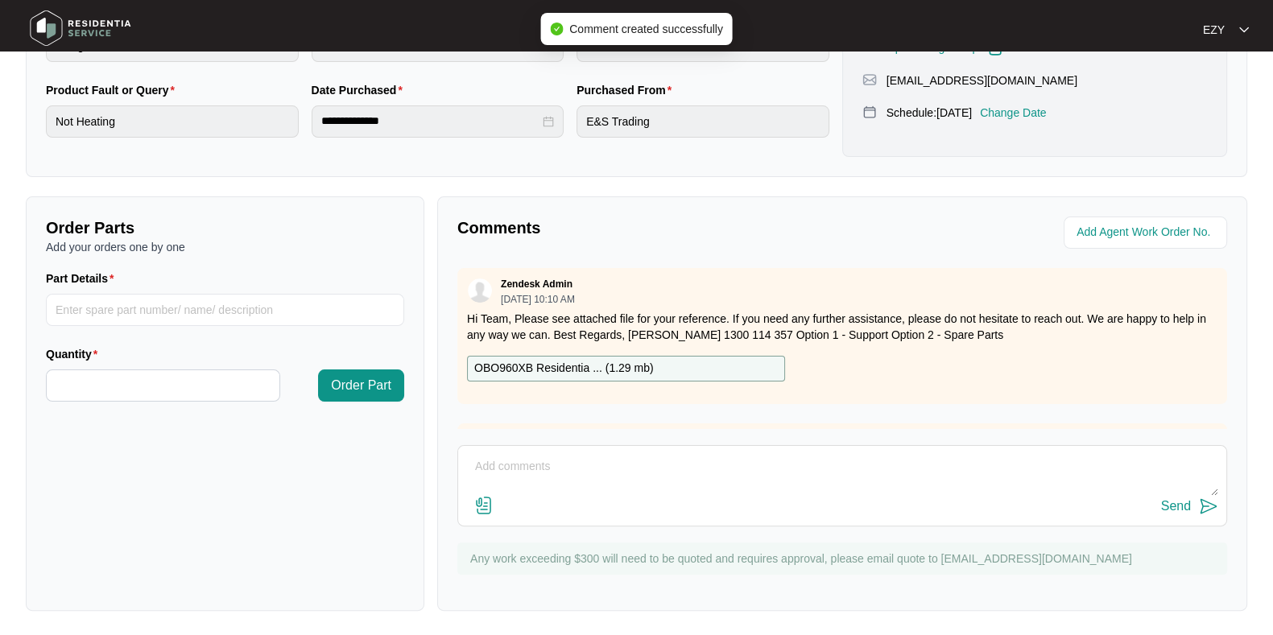
scroll to position [0, 0]
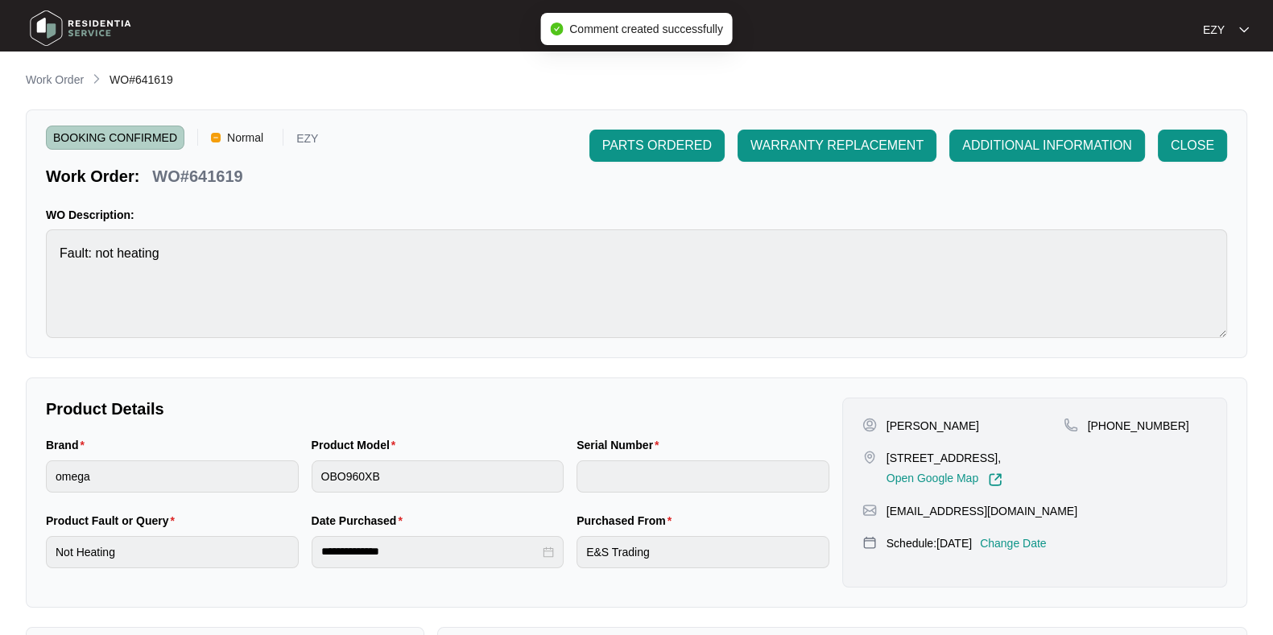
click at [1062, 126] on div "BOOKING CONFIRMED Normal EZY Work Order: WO#641619 PARTS ORDERED WARRANTY REPLA…" at bounding box center [636, 233] width 1221 height 249
click at [1066, 142] on span "ADDITIONAL INFORMATION" at bounding box center [1047, 145] width 170 height 19
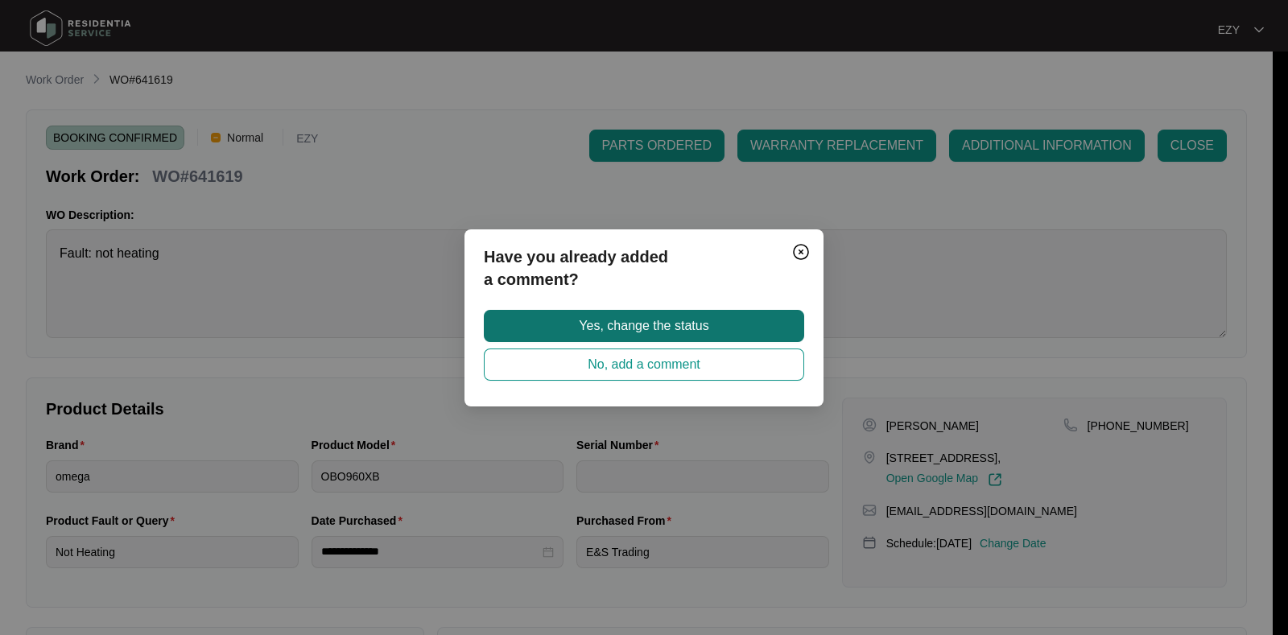
click at [771, 318] on button "Yes, change the status" at bounding box center [644, 326] width 320 height 32
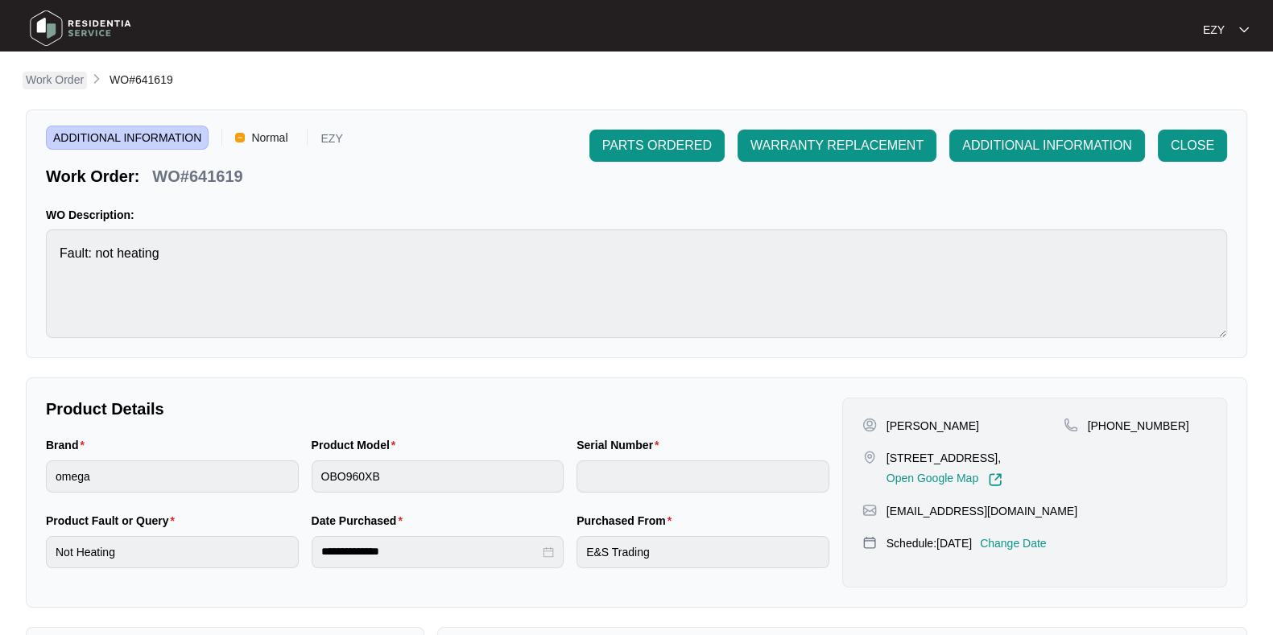
click at [64, 86] on p "Work Order" at bounding box center [55, 80] width 58 height 16
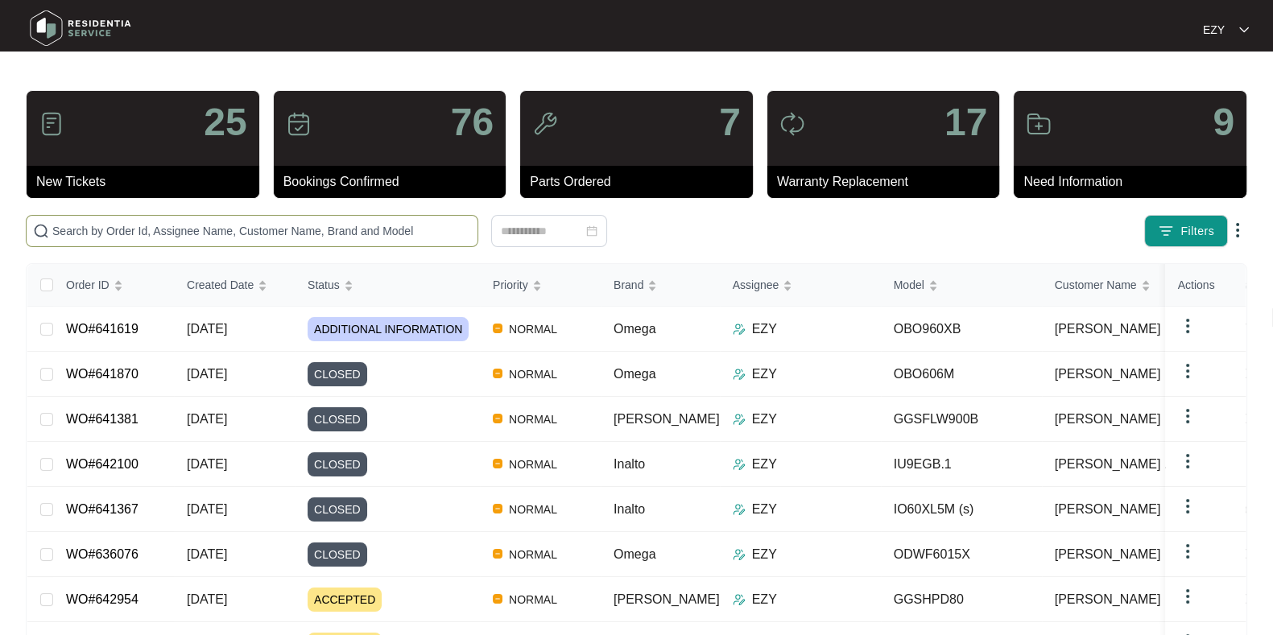
click at [179, 237] on input "text" at bounding box center [261, 231] width 419 height 18
paste input "641705"
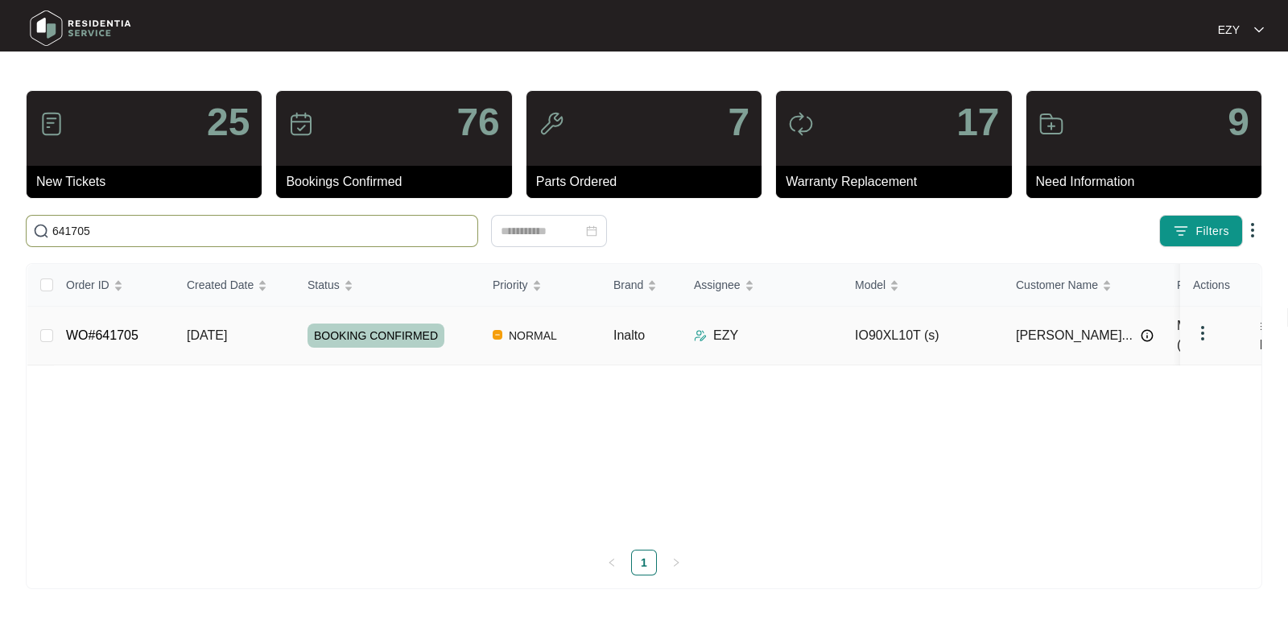
type input "641705"
click at [143, 332] on td "WO#641705" at bounding box center [113, 336] width 121 height 59
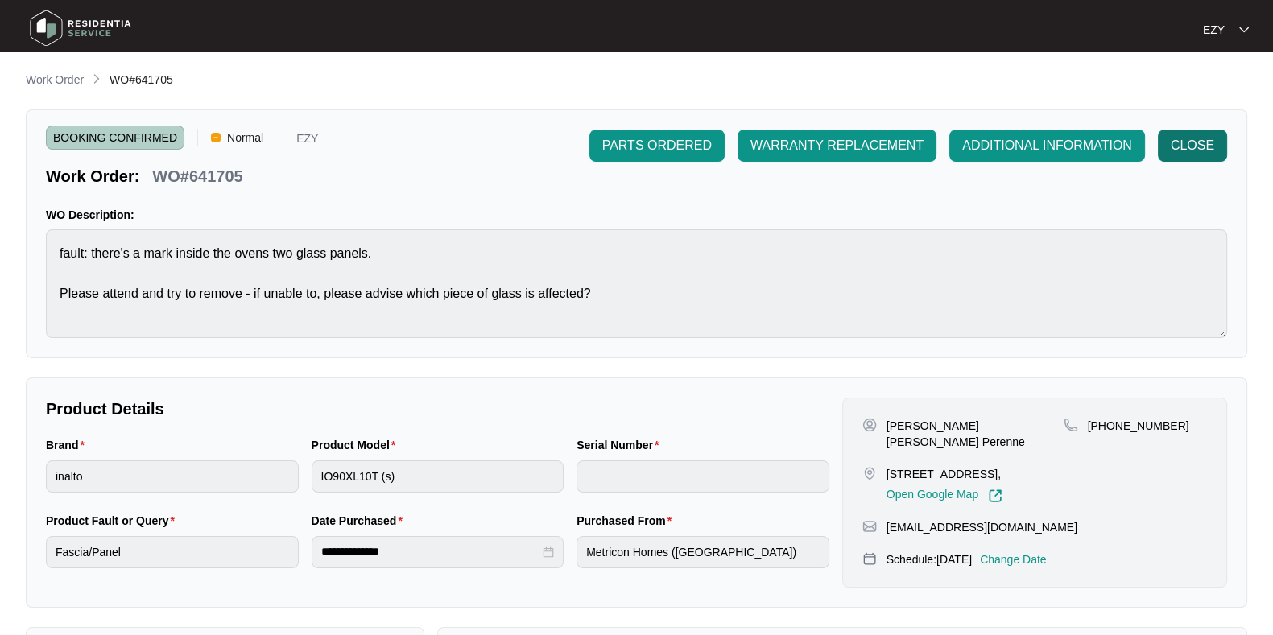
click at [1225, 142] on button "CLOSE" at bounding box center [1191, 146] width 69 height 32
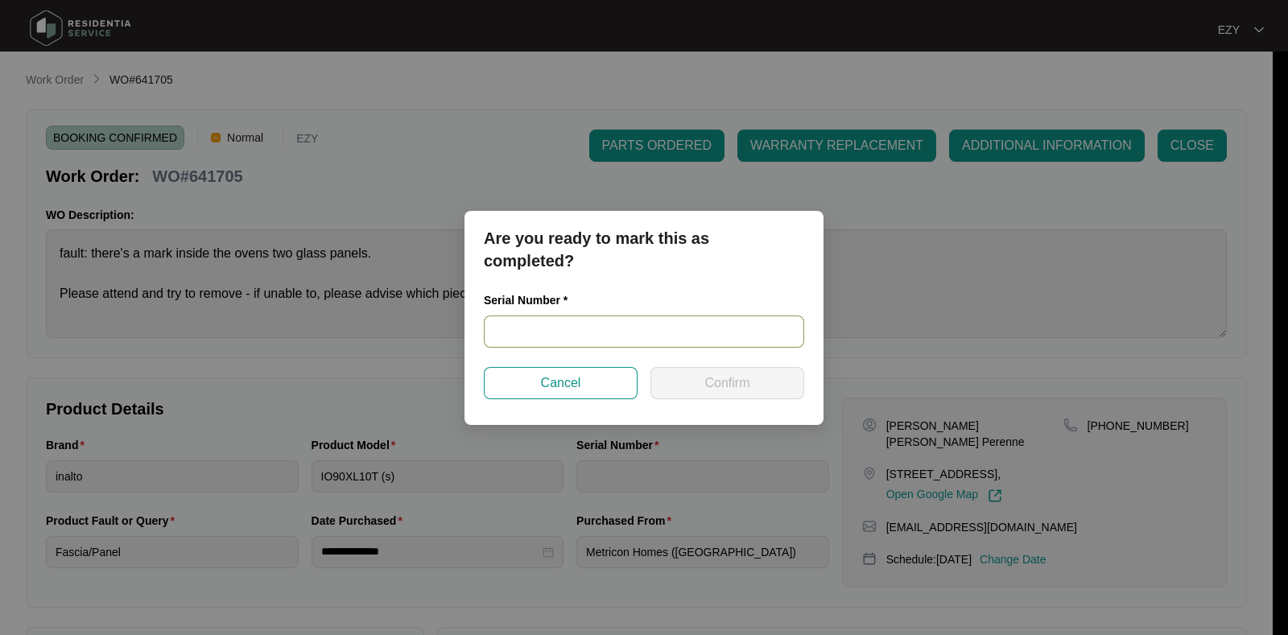
click at [564, 344] on input "text" at bounding box center [644, 332] width 320 height 32
paste input "25130004"
type input "25130004"
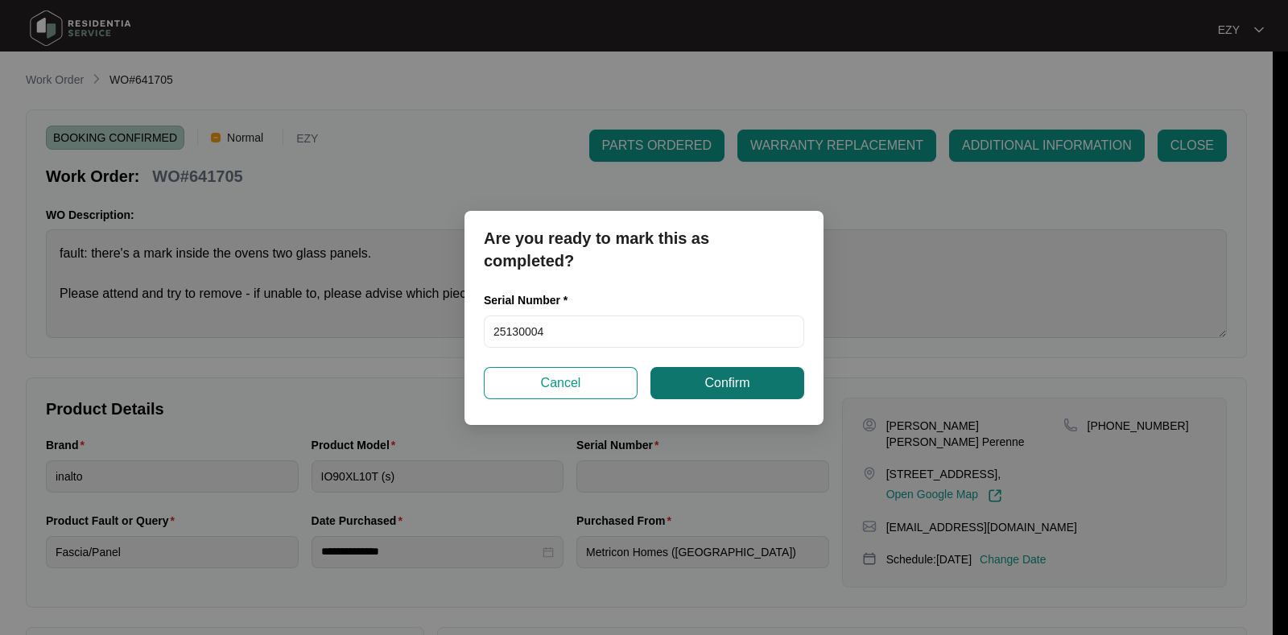
click at [719, 393] on button "Confirm" at bounding box center [727, 383] width 154 height 32
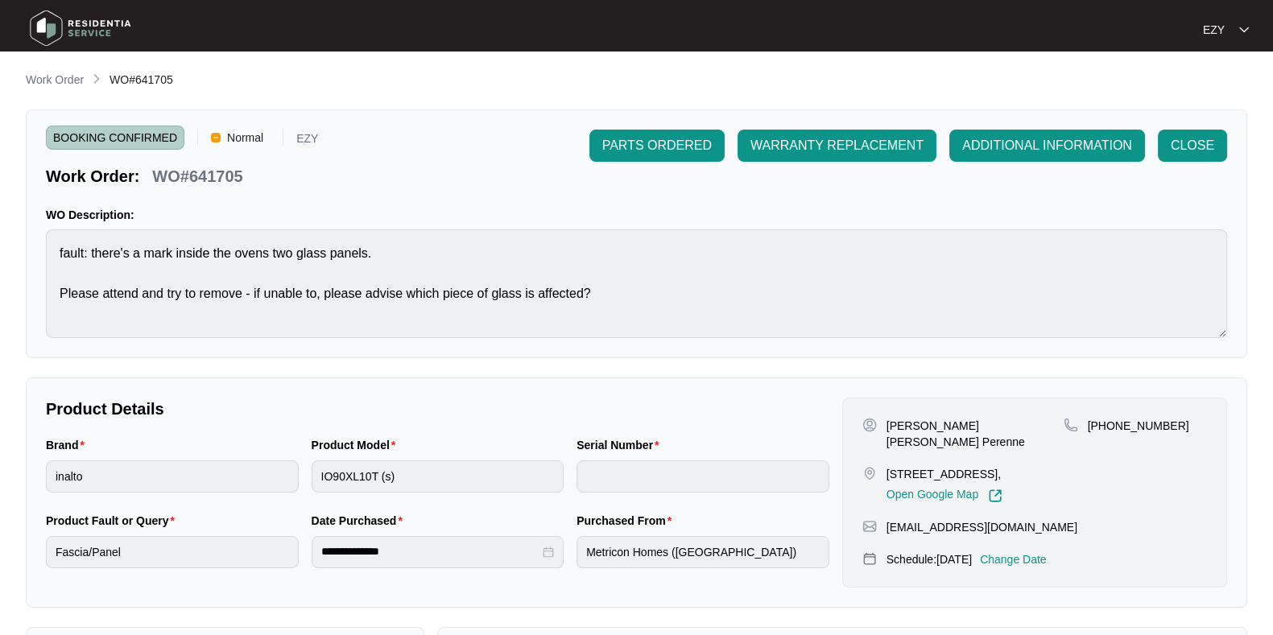
type input "25130004"
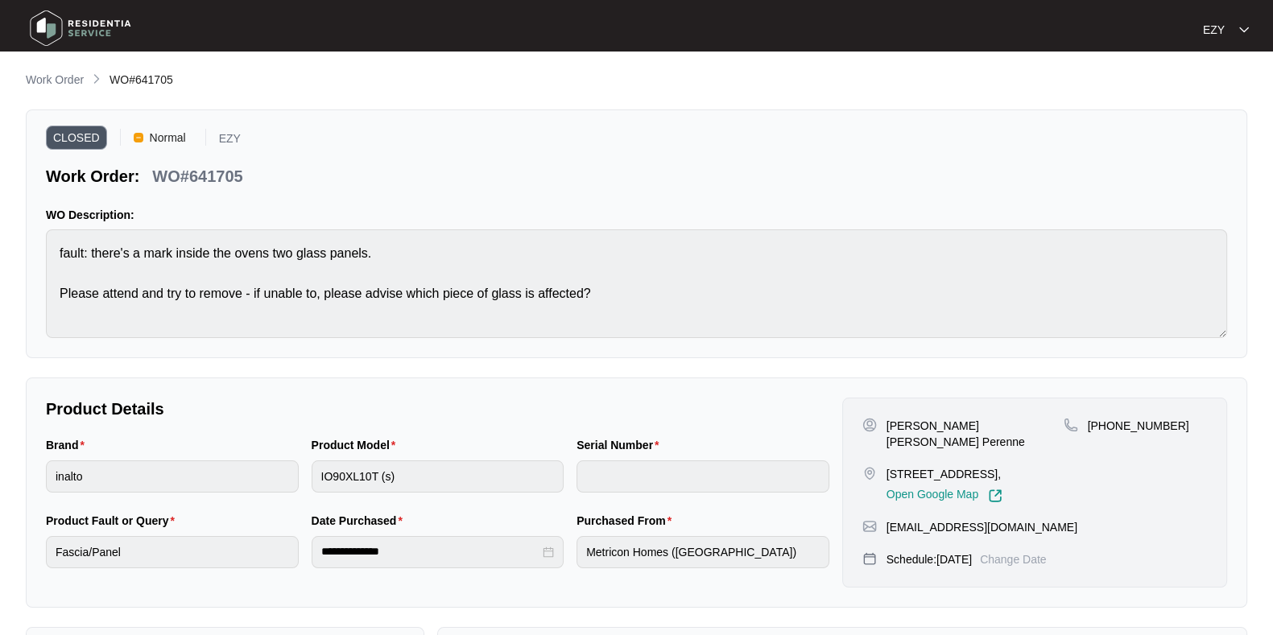
click at [881, 427] on div "[PERSON_NAME] [PERSON_NAME] Perenne" at bounding box center [962, 434] width 201 height 32
copy p "[PERSON_NAME] [PERSON_NAME] Perenne"
